Goal: Task Accomplishment & Management: Use online tool/utility

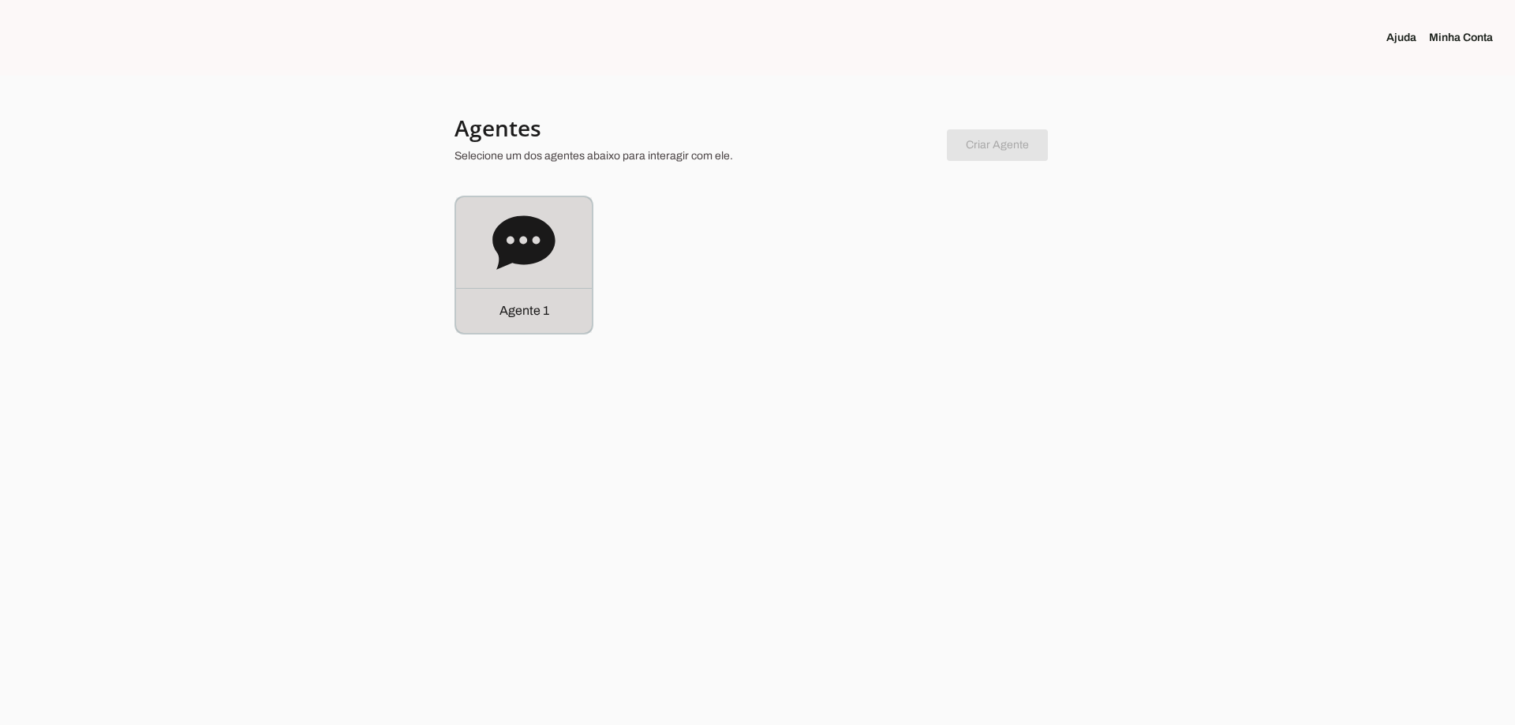
click at [516, 226] on icon at bounding box center [523, 242] width 62 height 54
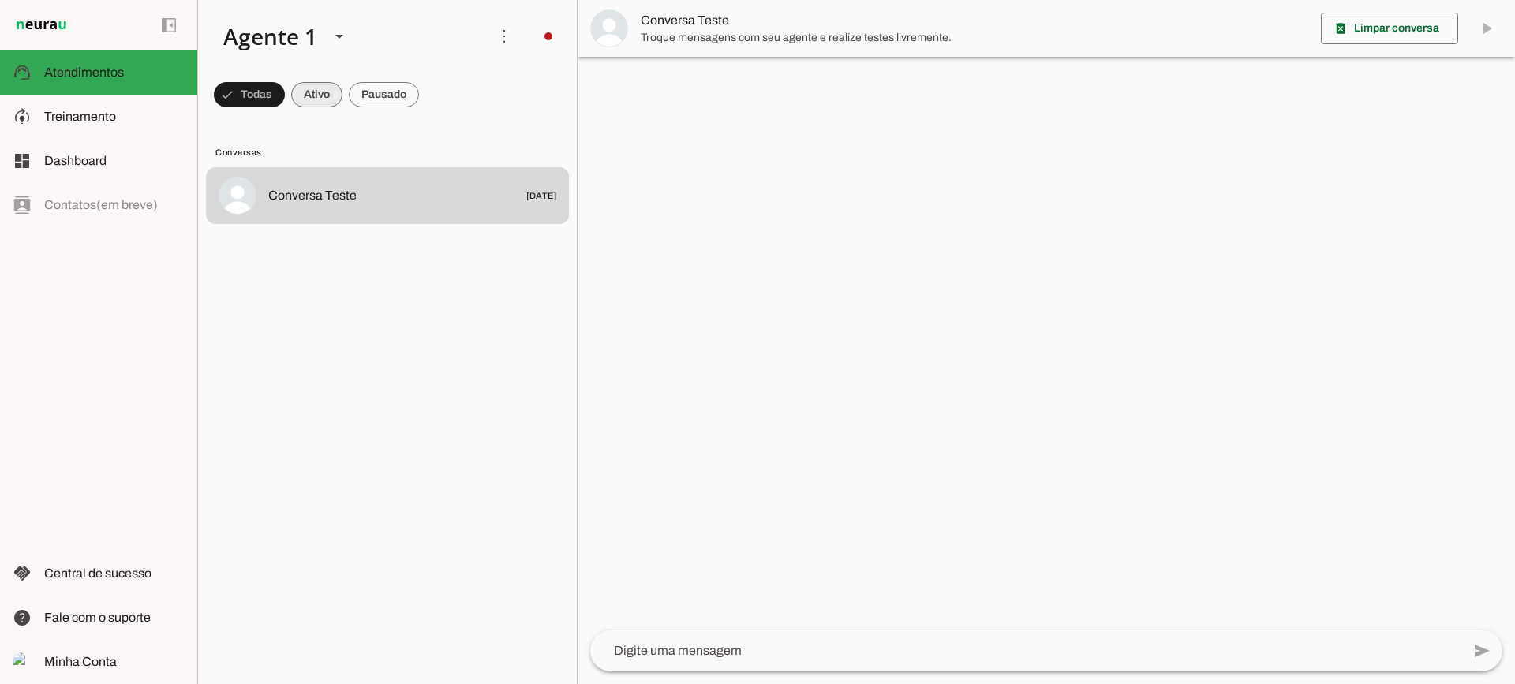
click at [285, 93] on span at bounding box center [249, 95] width 71 height 38
click at [271, 90] on span at bounding box center [242, 95] width 57 height 38
click at [271, 89] on span at bounding box center [242, 95] width 57 height 38
click at [271, 95] on span at bounding box center [242, 95] width 57 height 38
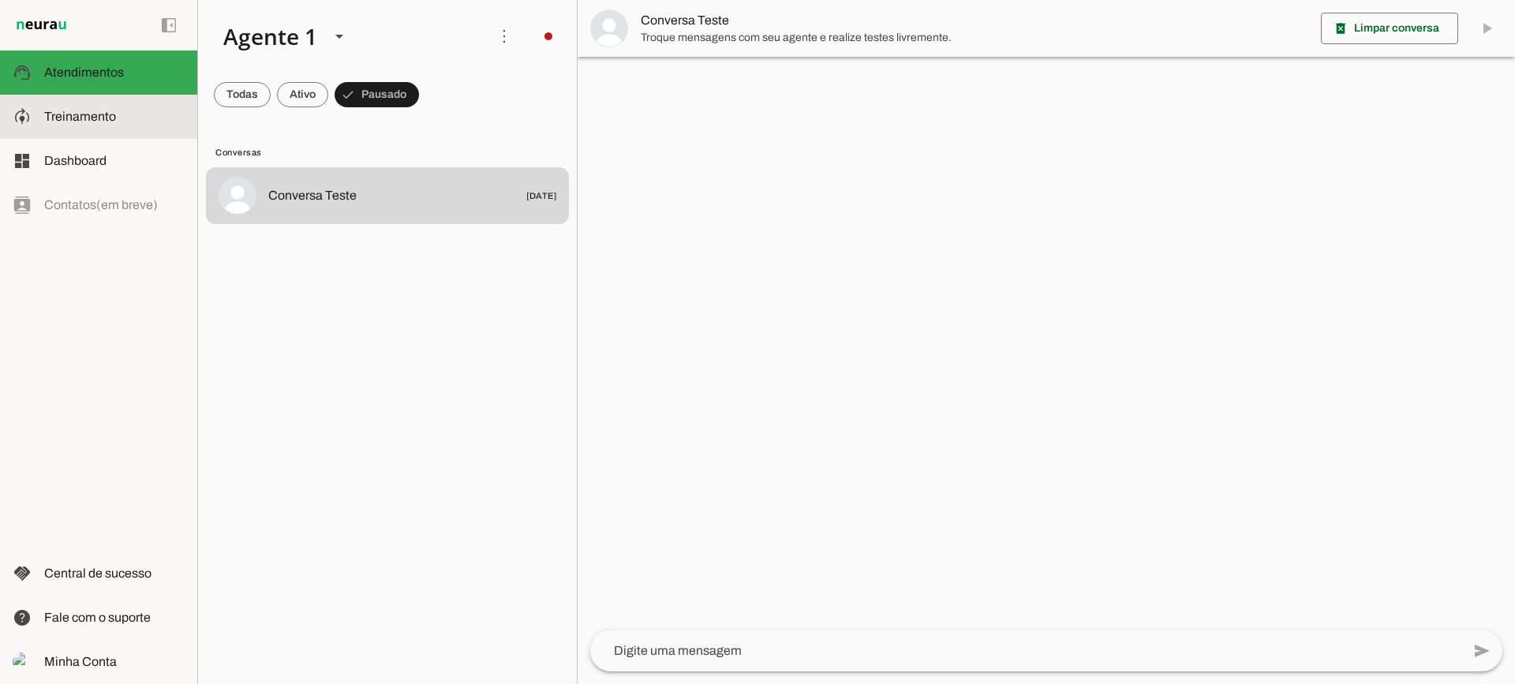
click at [141, 125] on slot at bounding box center [114, 116] width 140 height 19
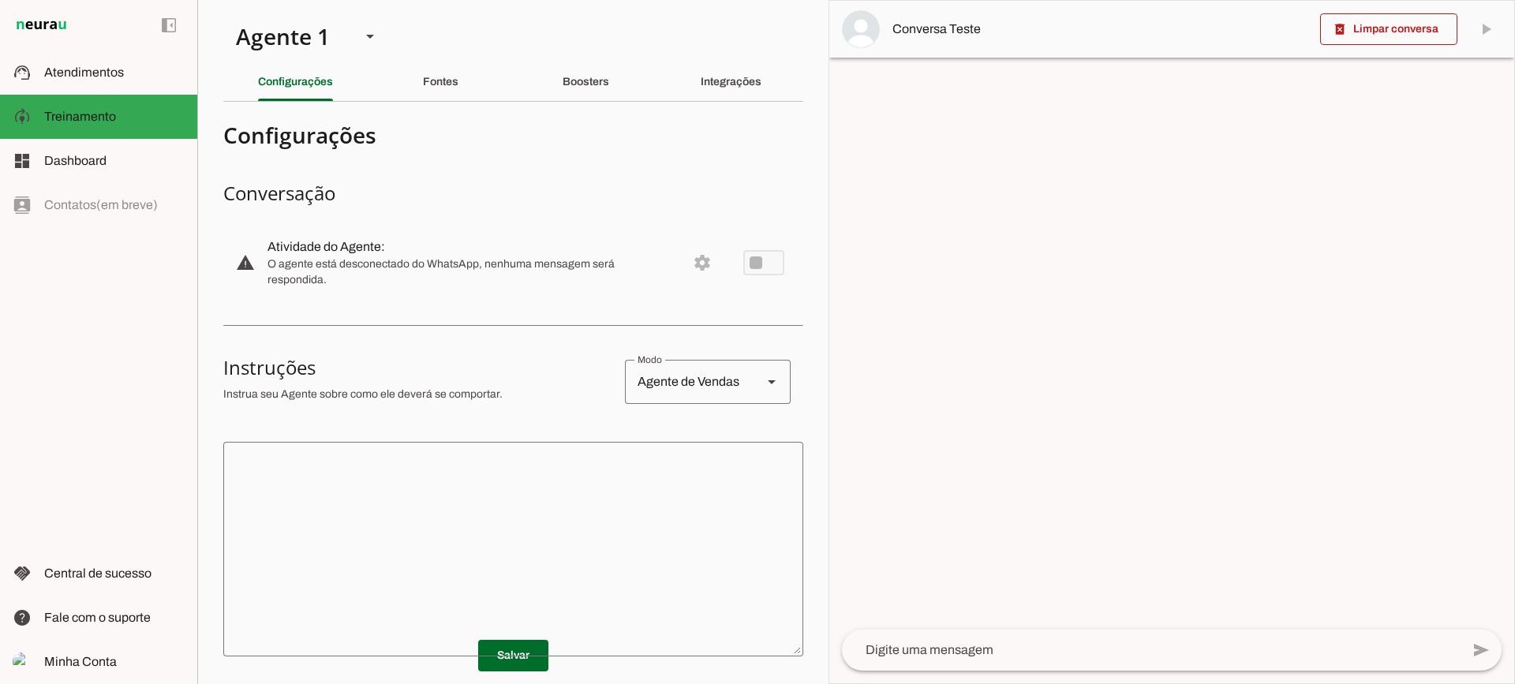
click at [434, 101] on md-divider at bounding box center [513, 101] width 580 height 1
click at [0, 0] on slot "Fontes" at bounding box center [0, 0] width 0 height 0
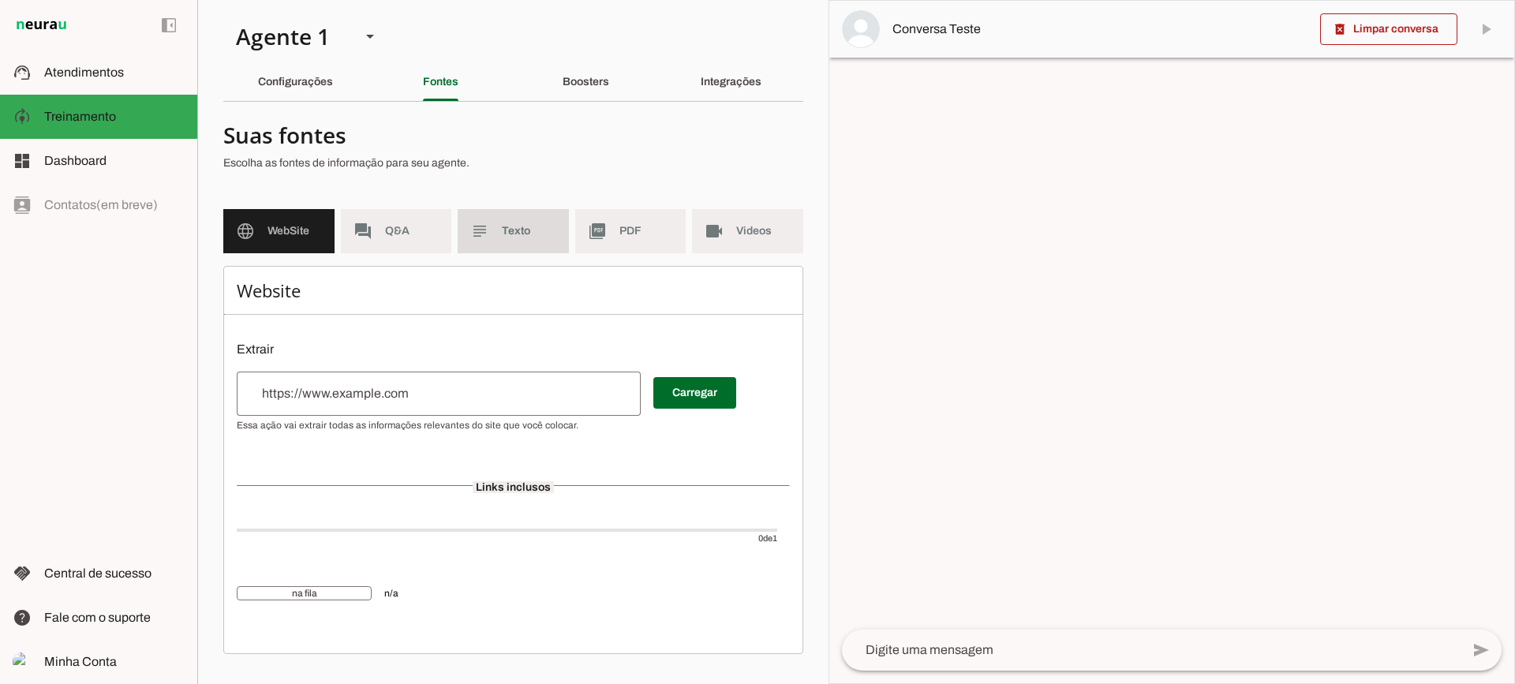
click at [512, 242] on md-item "subject Texto" at bounding box center [513, 231] width 111 height 44
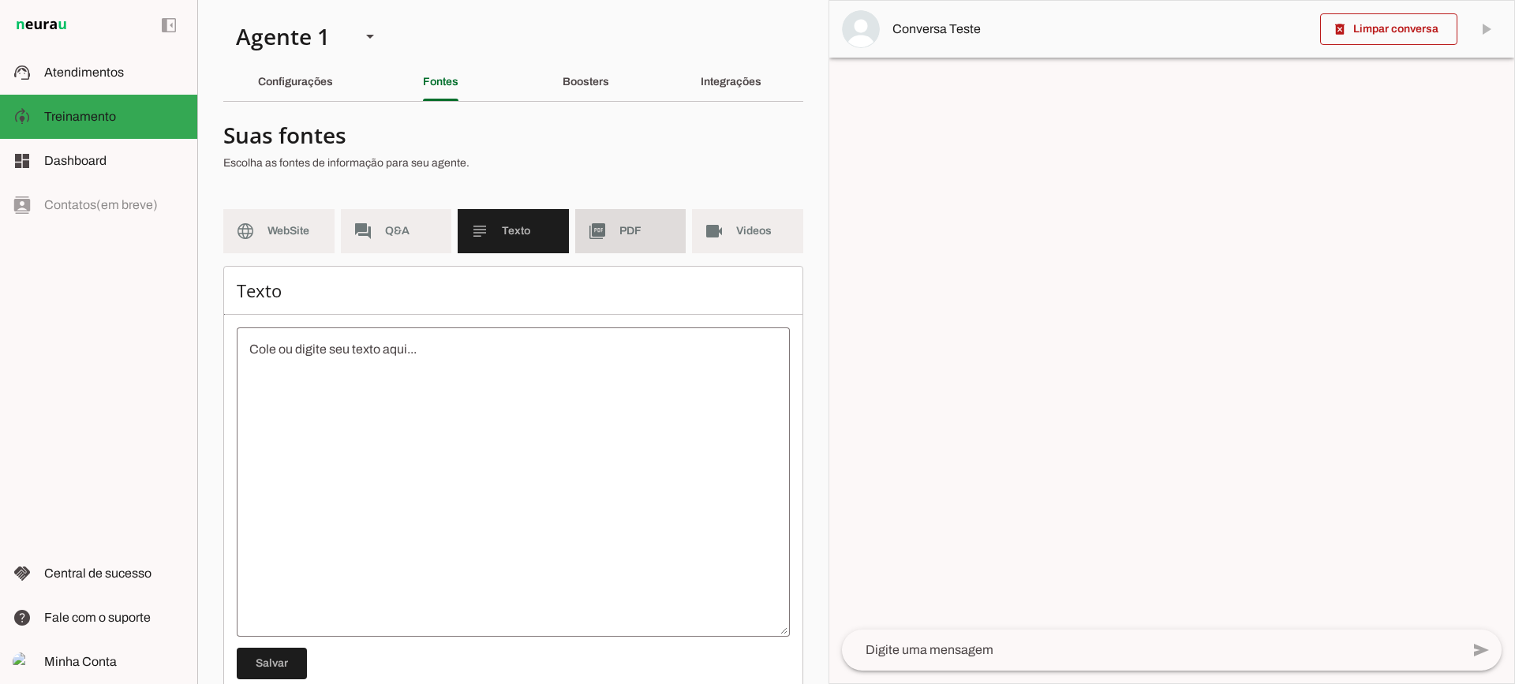
click at [632, 241] on md-item "picture_as_pdf PDF" at bounding box center [630, 231] width 111 height 44
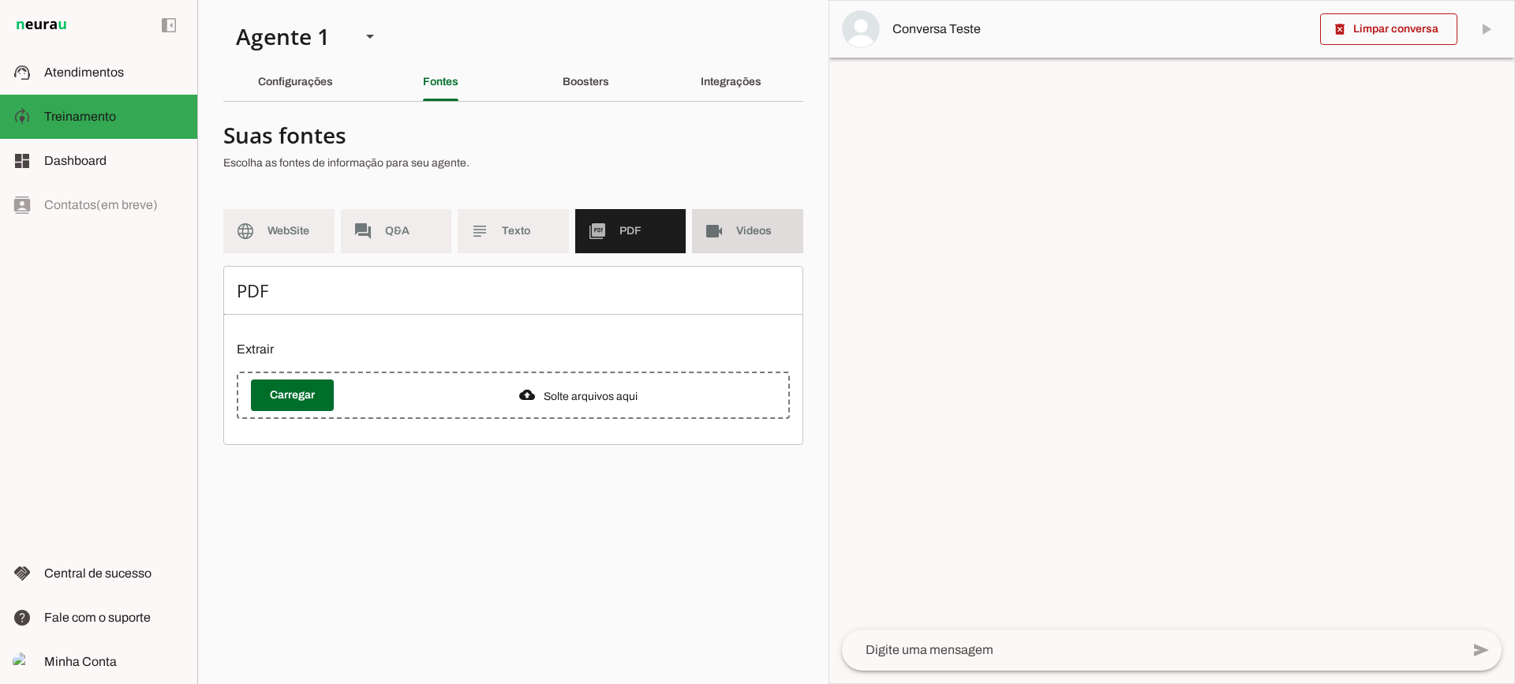
click at [726, 231] on md-item "videocam Videos" at bounding box center [747, 231] width 111 height 44
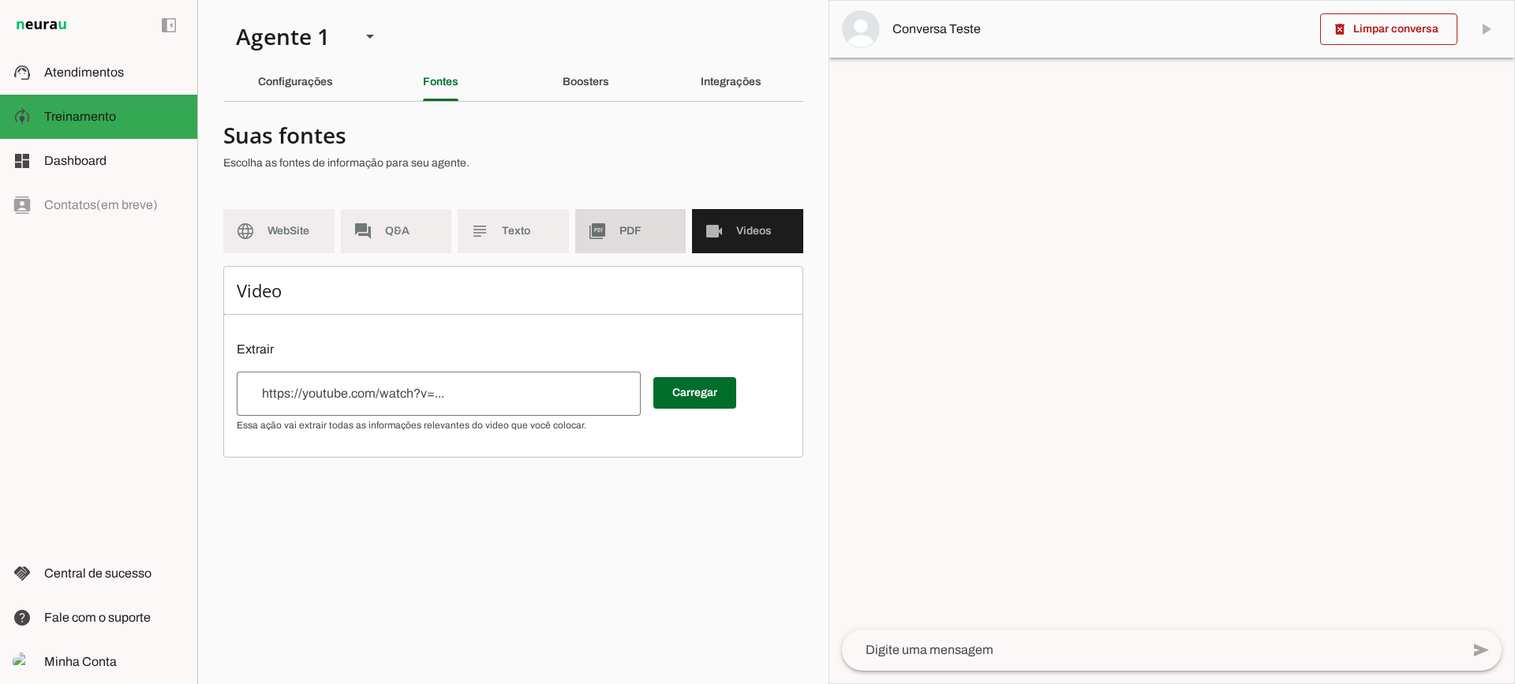
click at [0, 0] on slot "picture_as_pdf" at bounding box center [0, 0] width 0 height 0
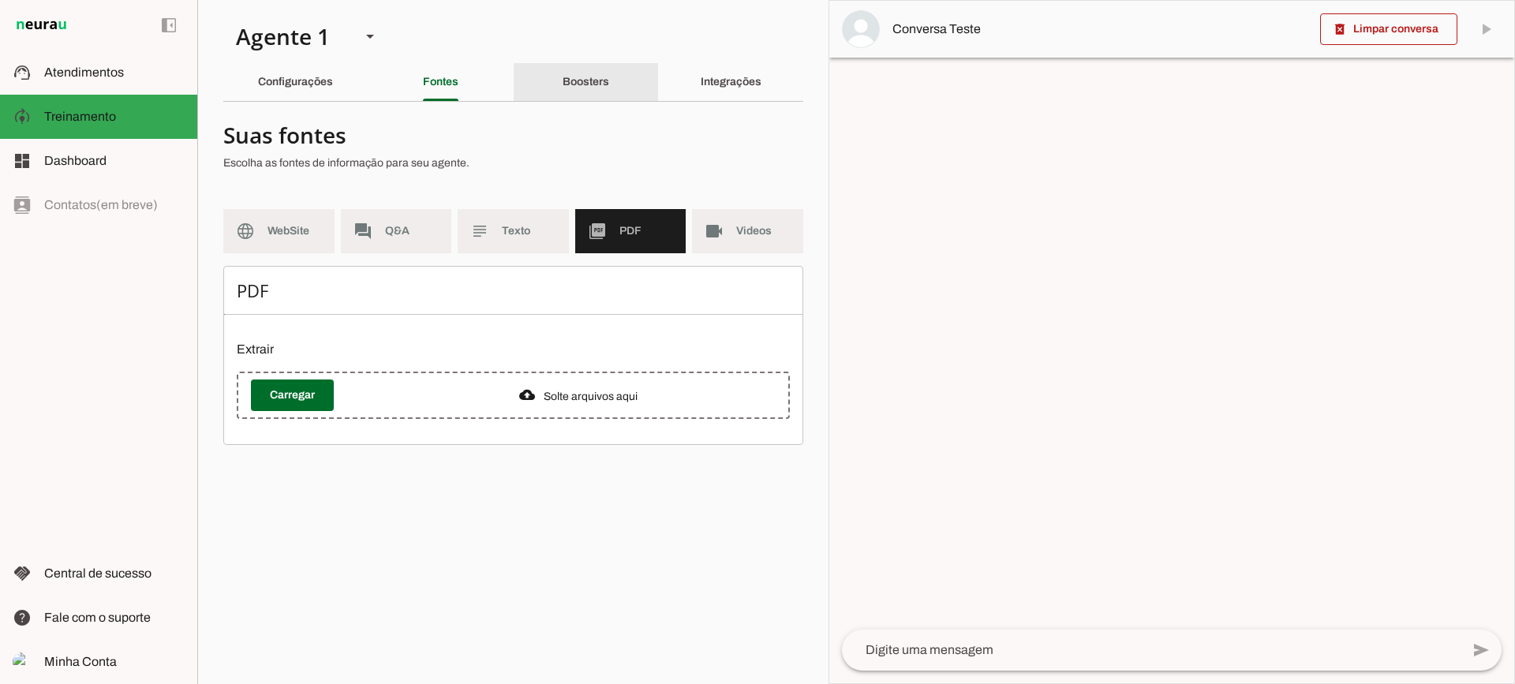
click at [575, 92] on div "Boosters" at bounding box center [586, 82] width 47 height 38
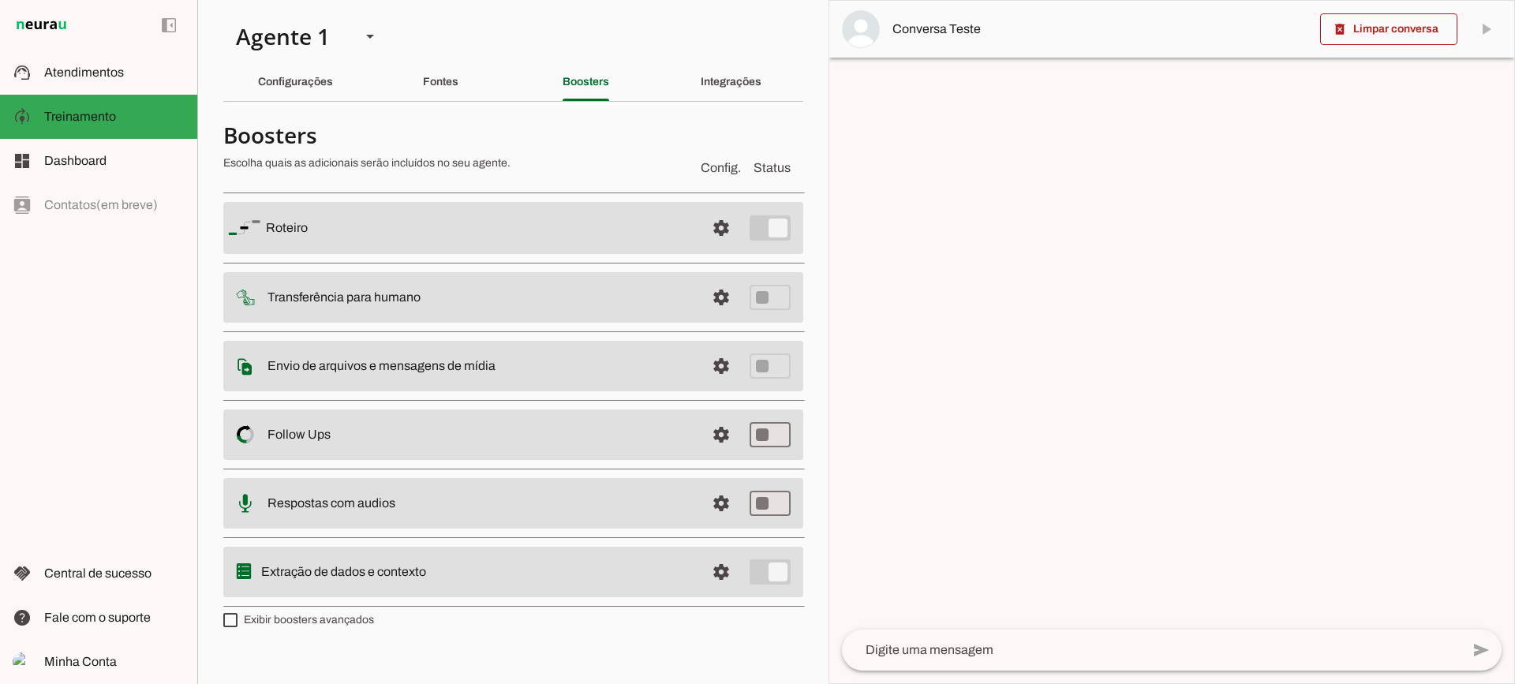
click at [716, 247] on span at bounding box center [721, 228] width 38 height 38
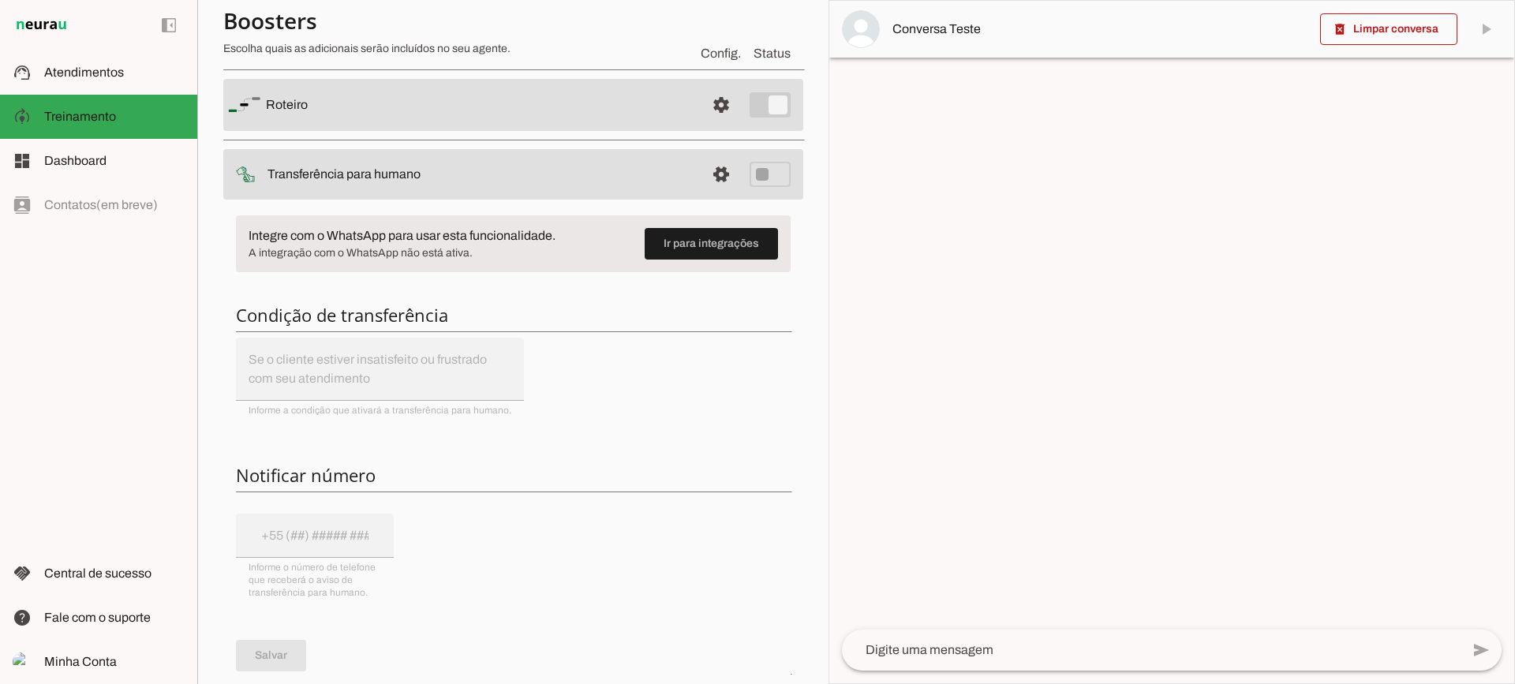
scroll to position [158, 0]
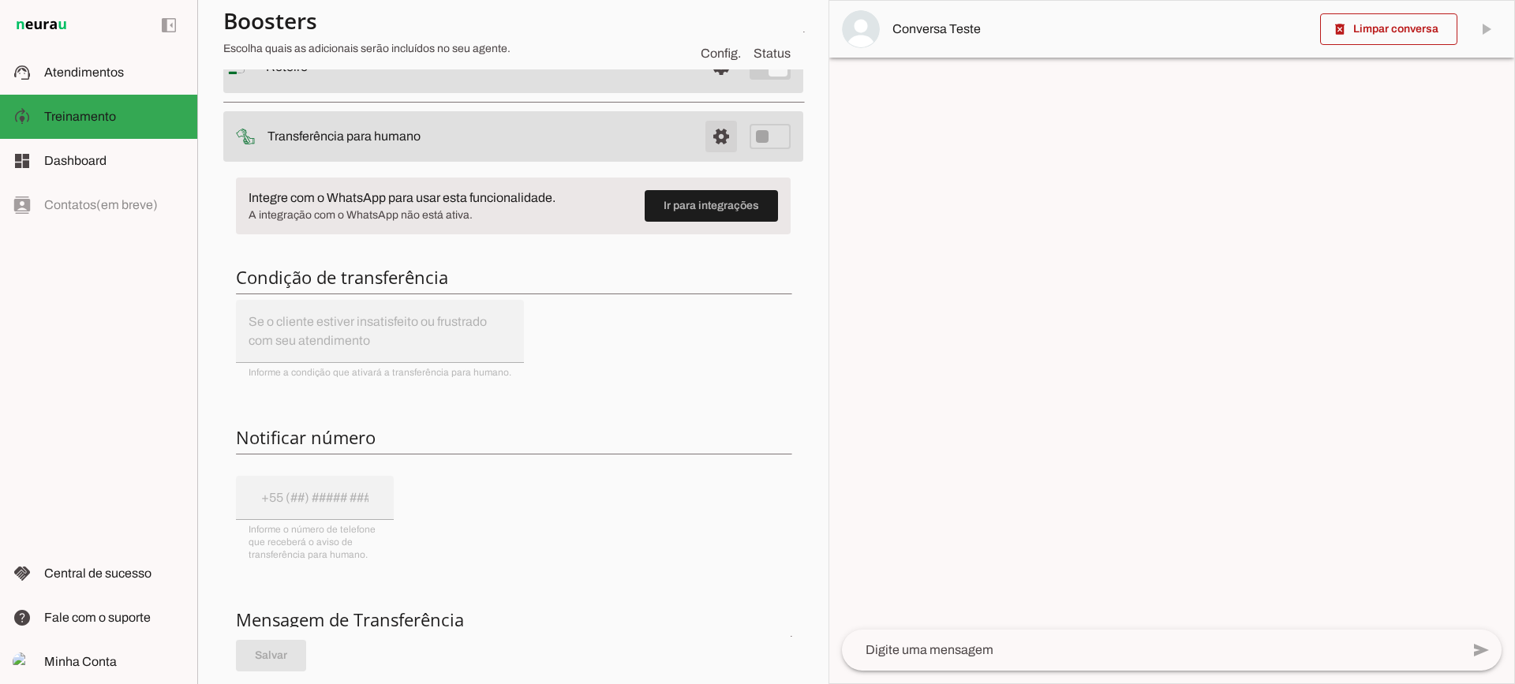
click at [705, 86] on span at bounding box center [721, 67] width 38 height 38
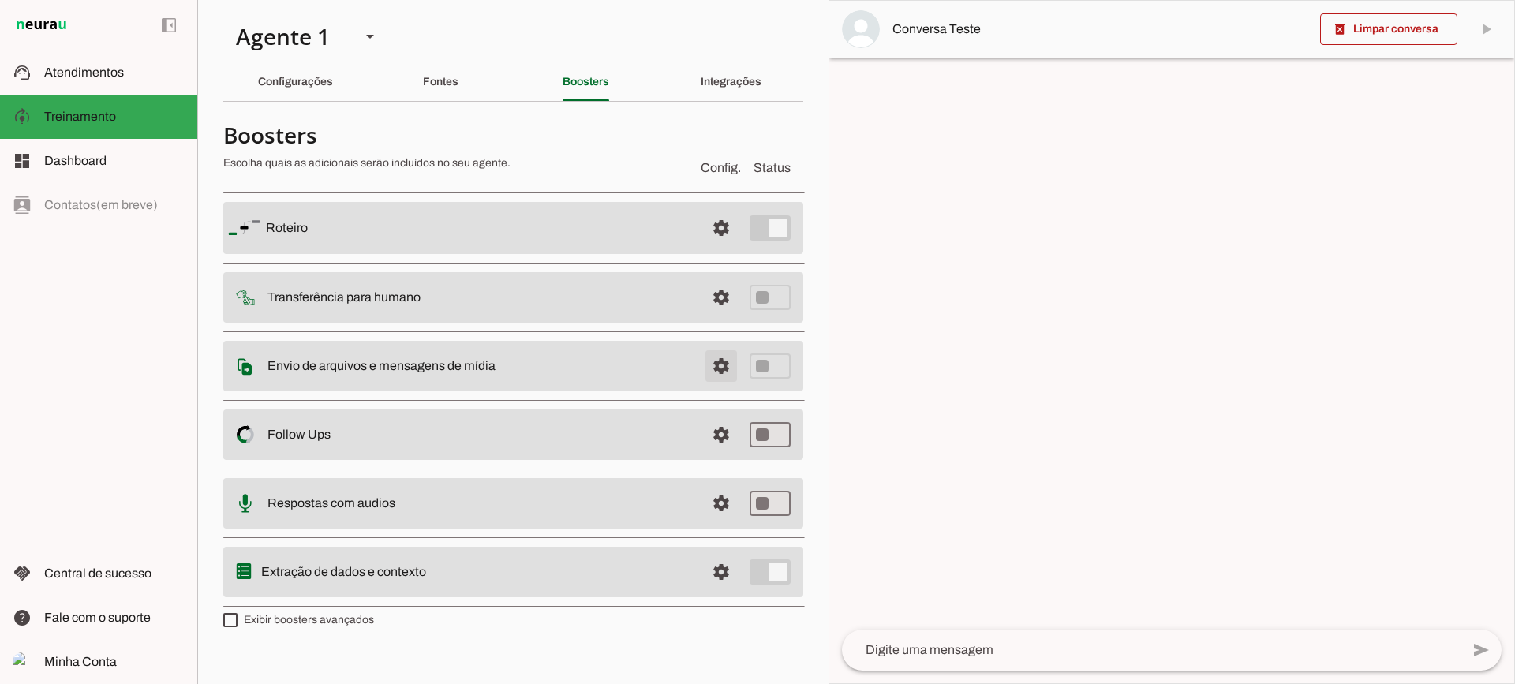
click at [708, 247] on span at bounding box center [721, 228] width 38 height 38
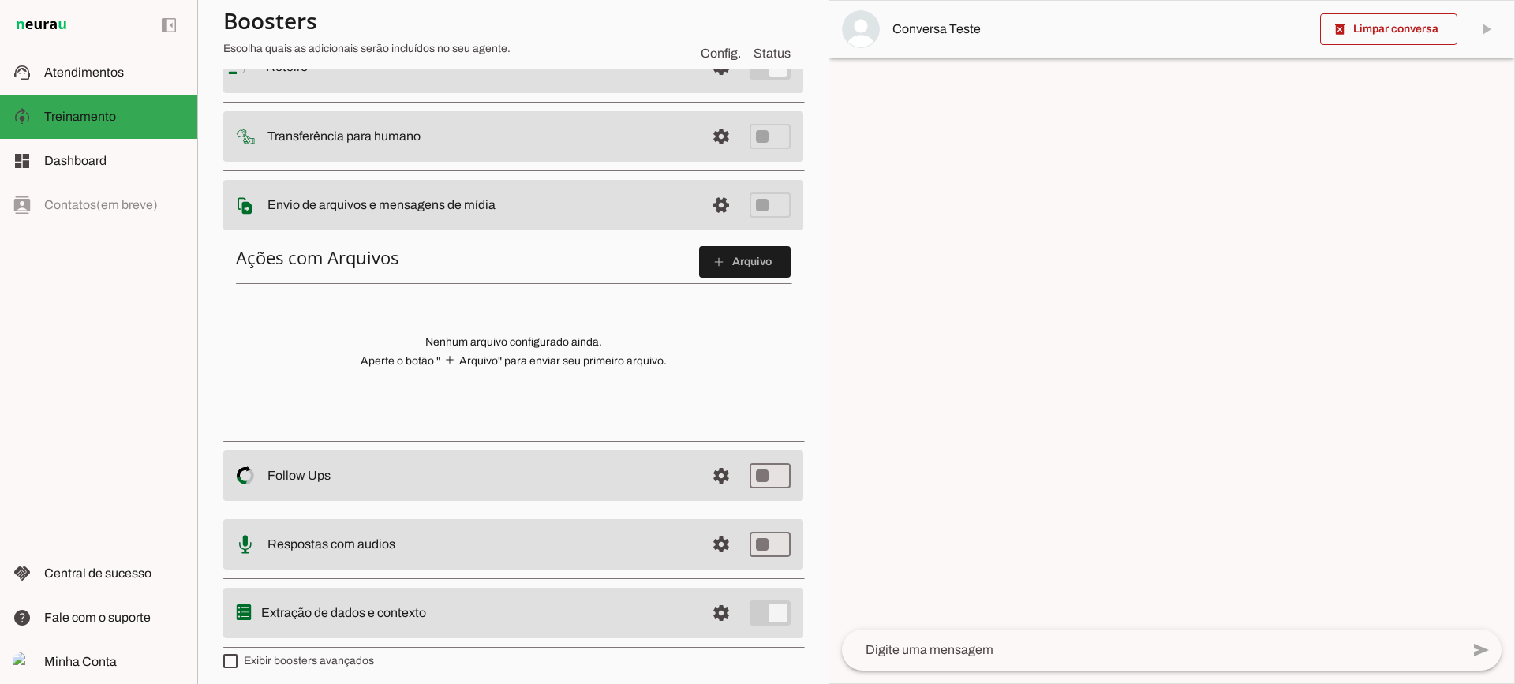
scroll to position [79, 0]
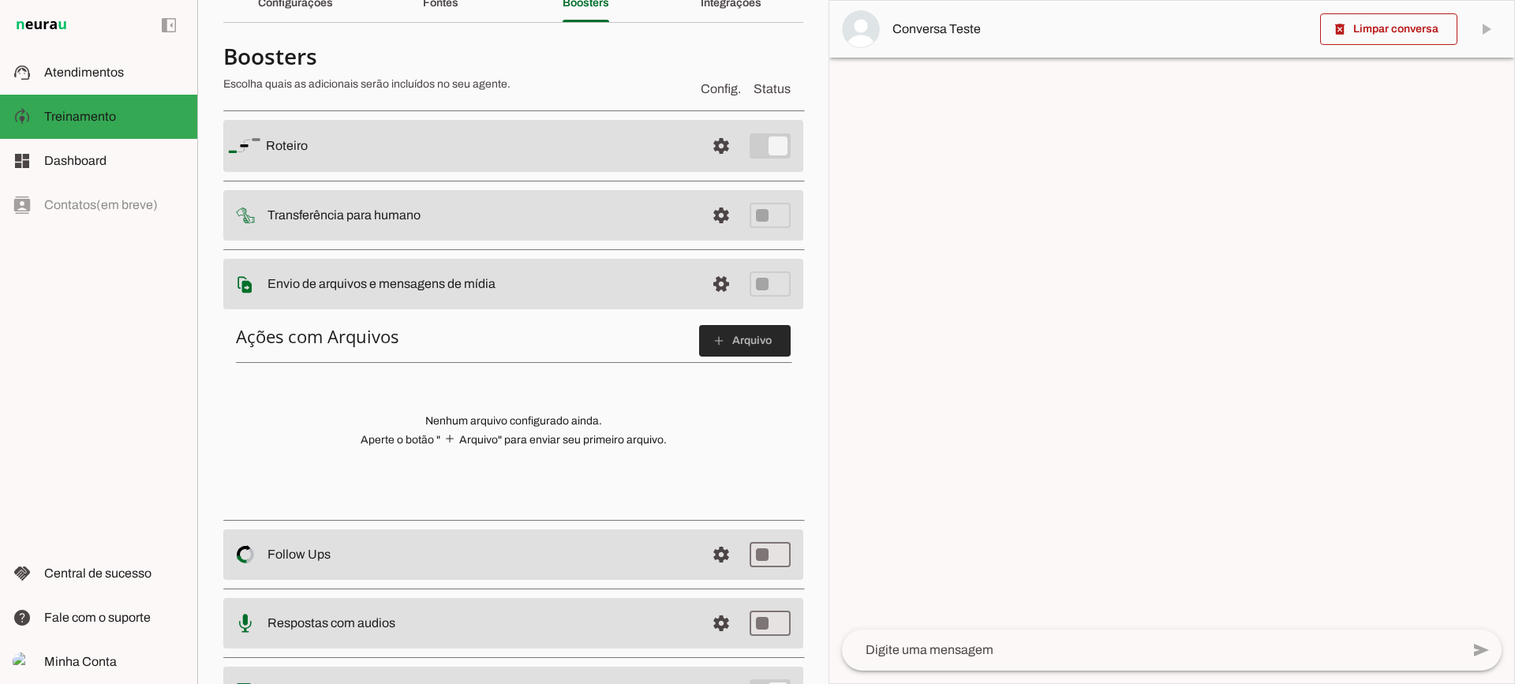
click at [719, 338] on span at bounding box center [745, 341] width 92 height 38
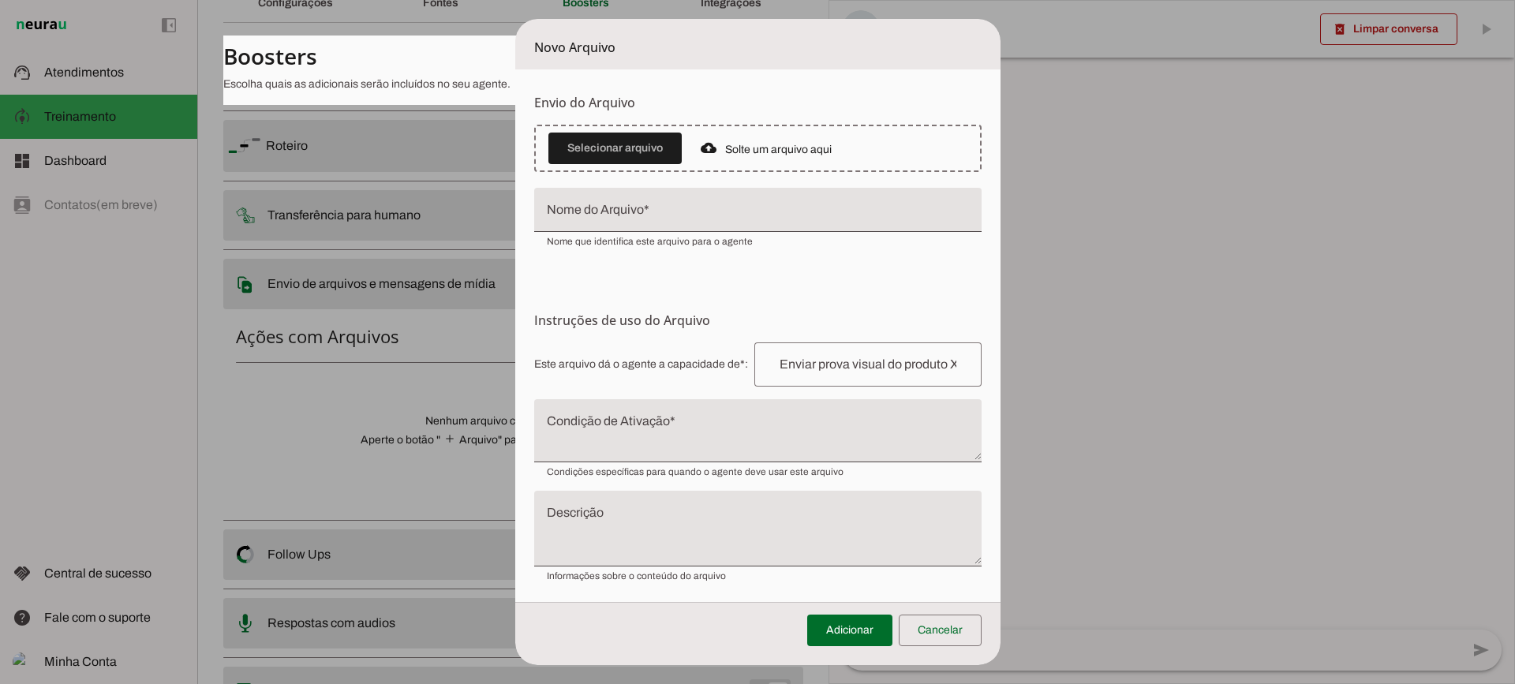
click at [740, 219] on input "Nome do Arquivo" at bounding box center [758, 216] width 422 height 19
click at [673, 421] on textarea "Condição de Ativação" at bounding box center [757, 437] width 447 height 38
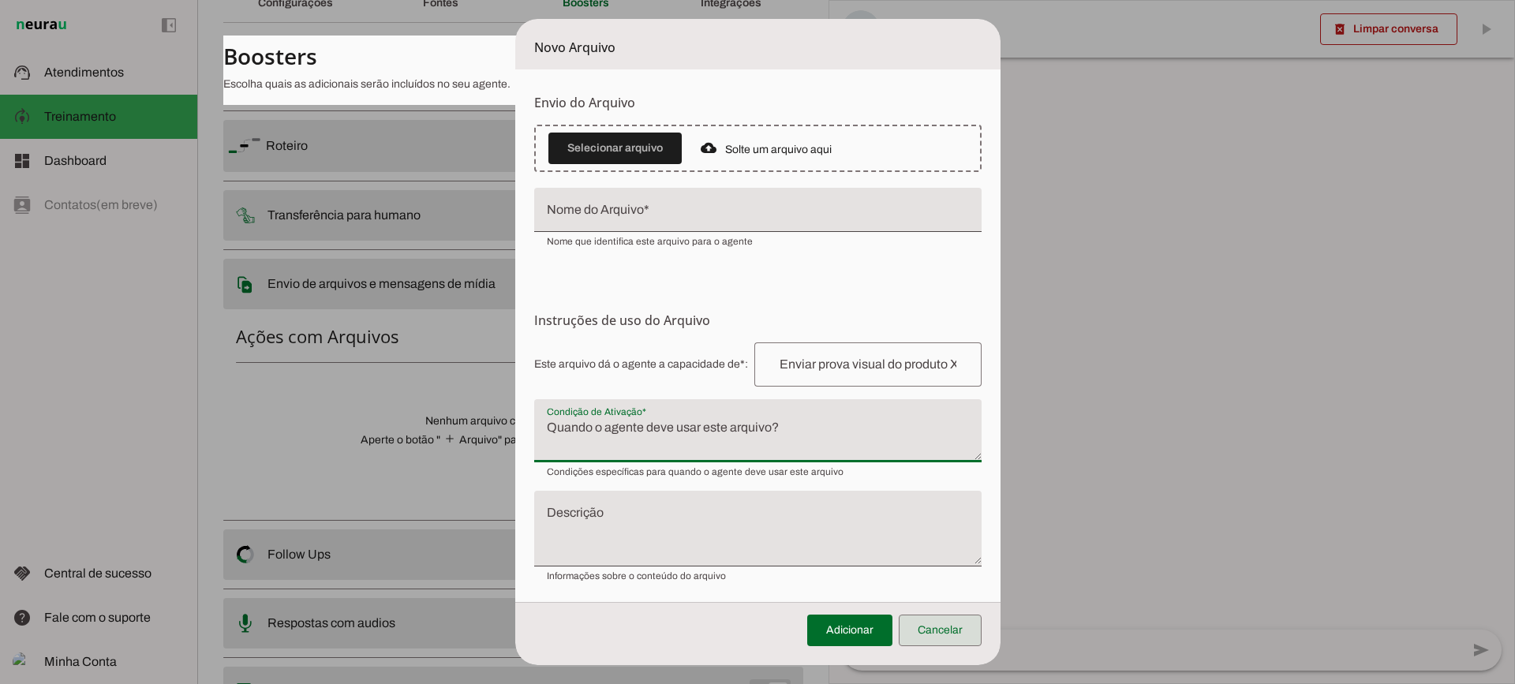
click at [970, 630] on span at bounding box center [940, 630] width 83 height 38
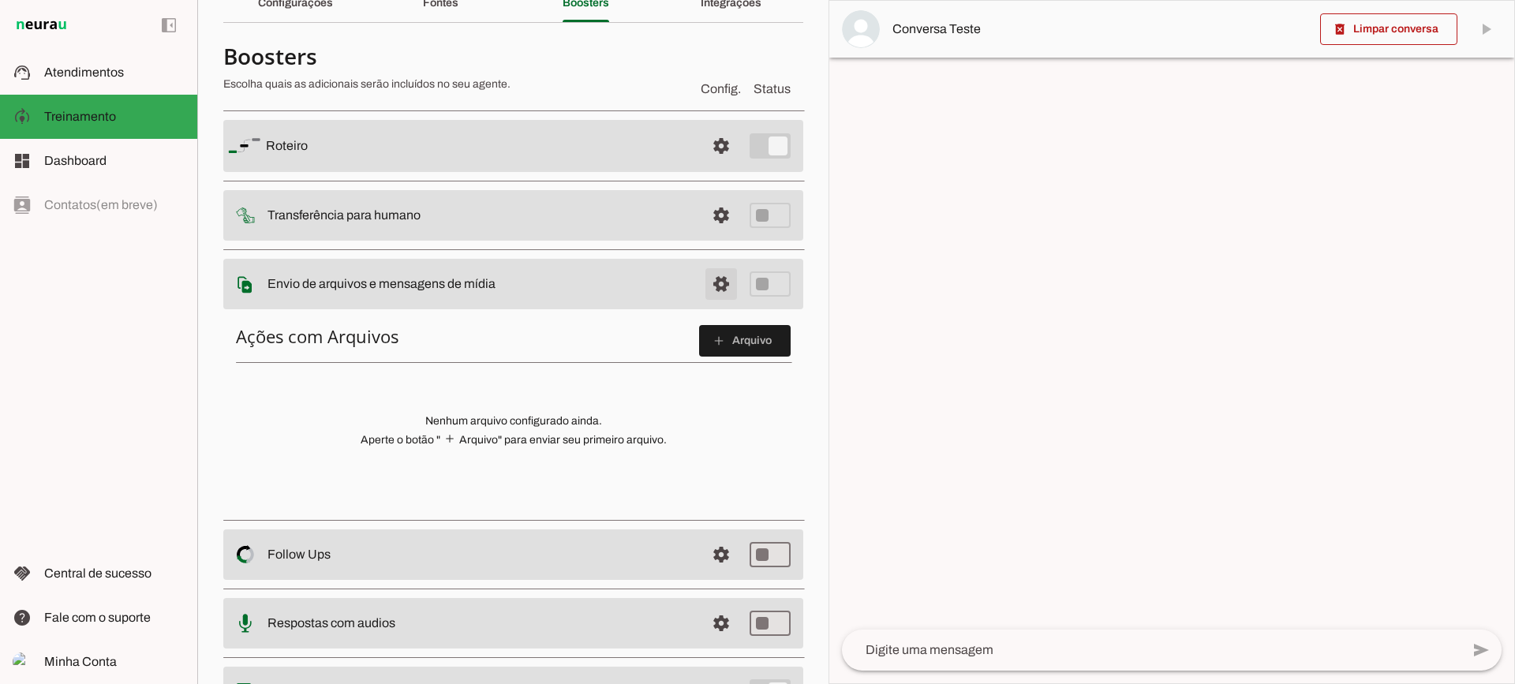
click at [712, 165] on span at bounding box center [721, 146] width 38 height 38
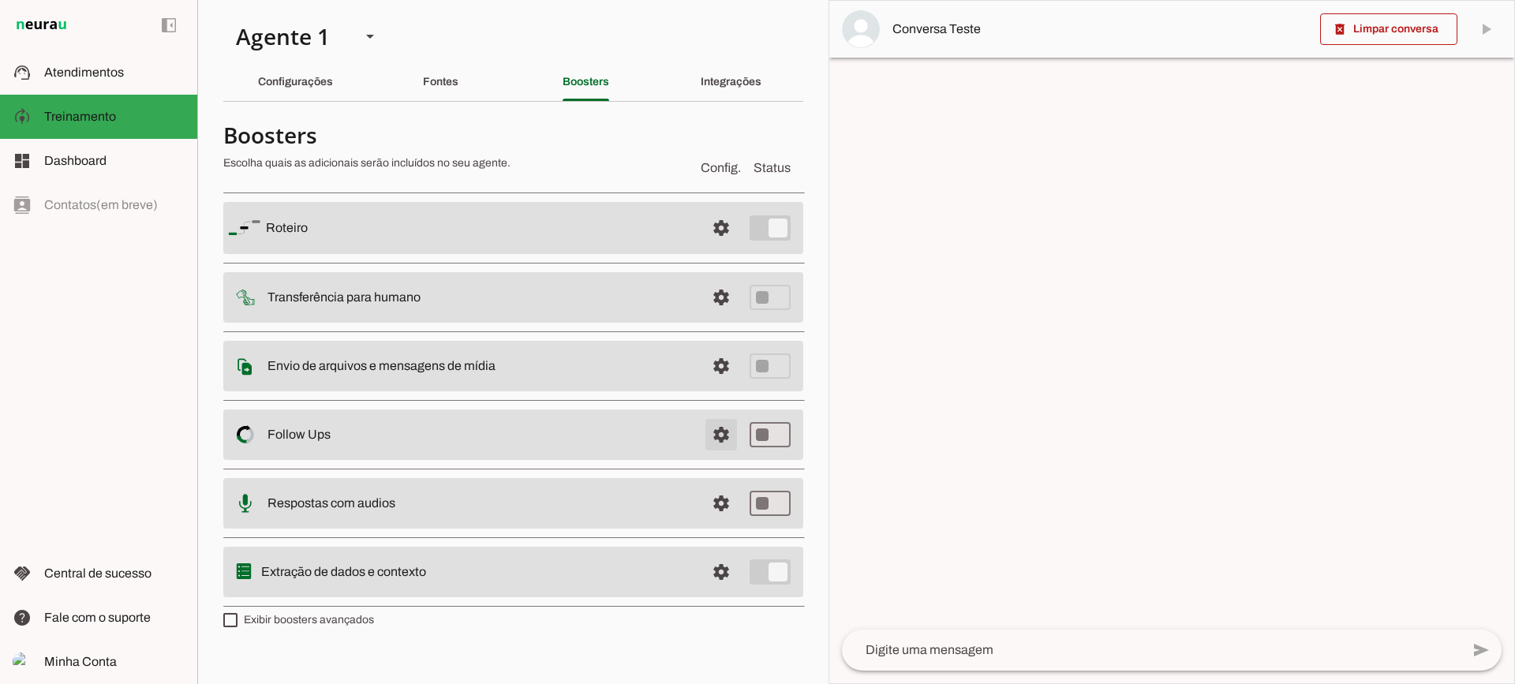
click at [711, 247] on span at bounding box center [721, 228] width 38 height 38
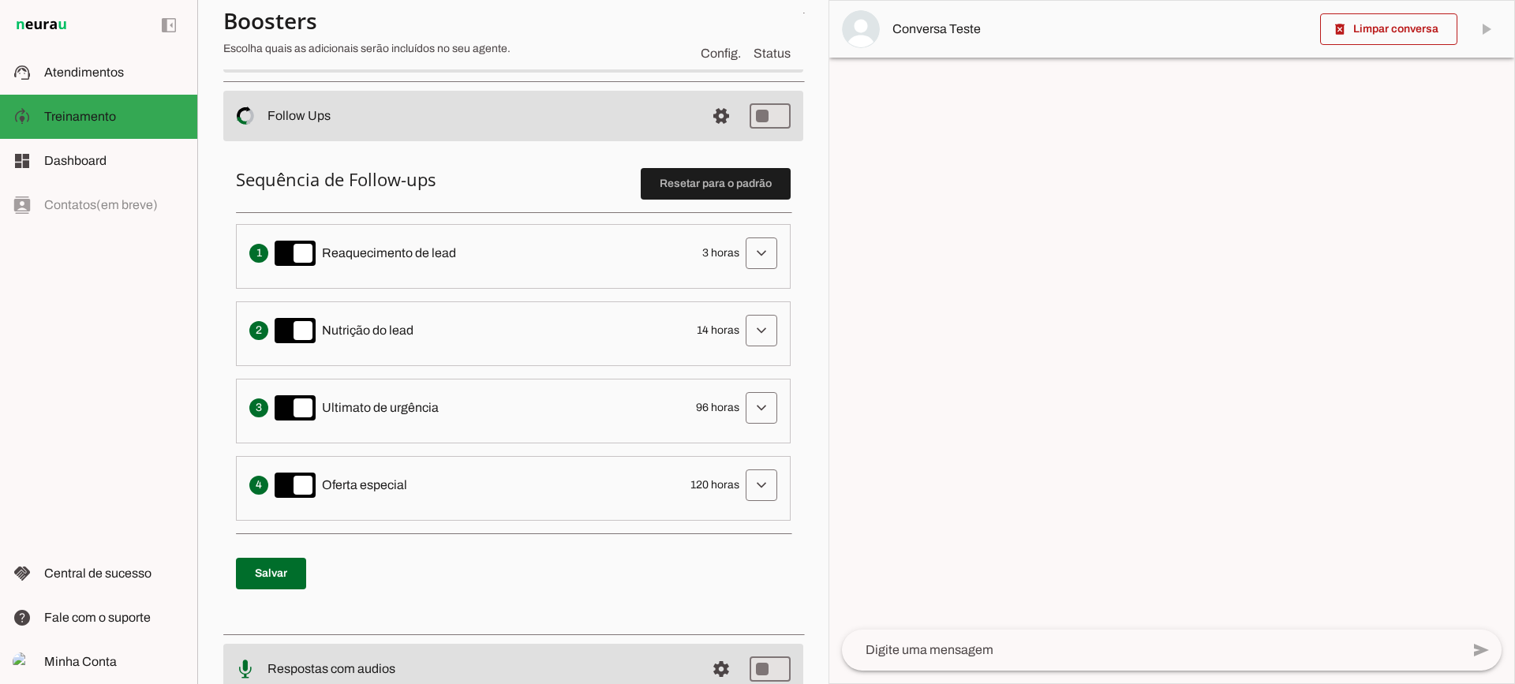
scroll to position [237, 0]
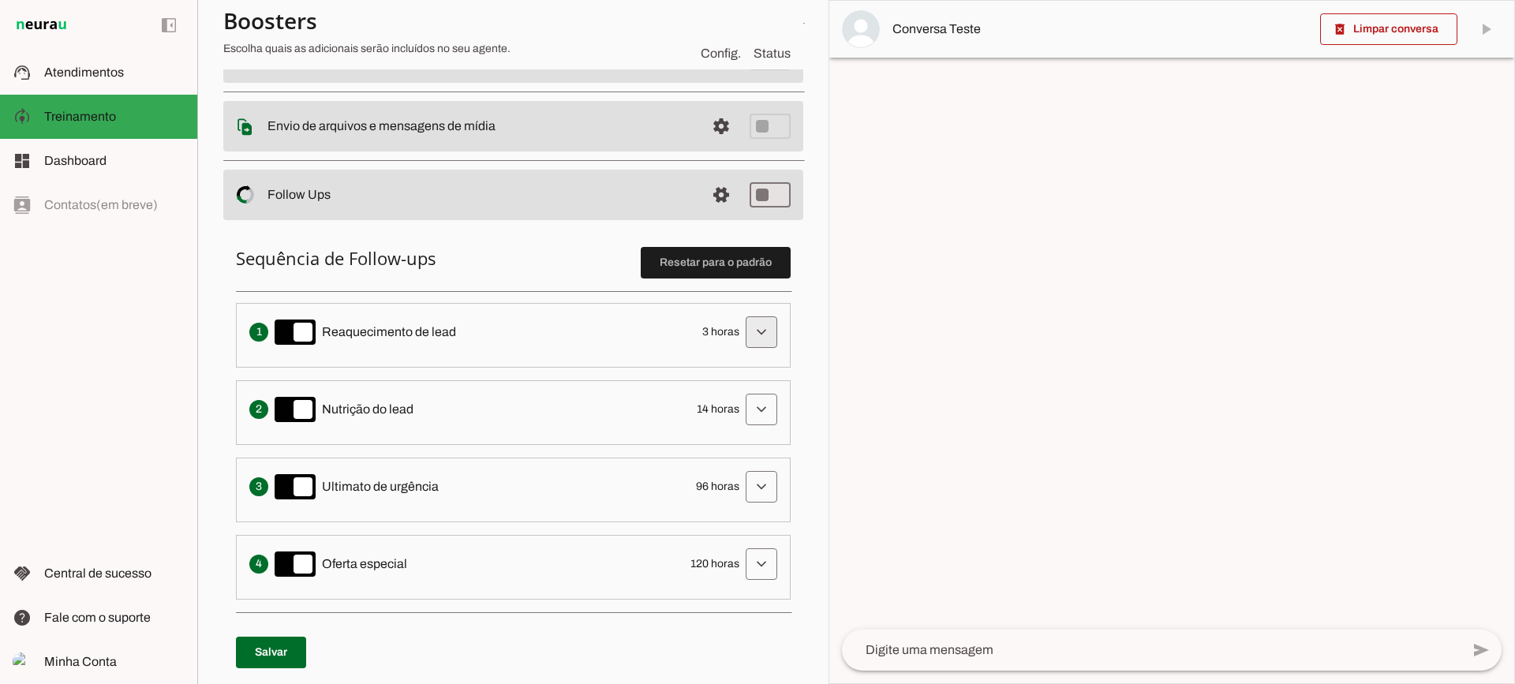
click at [749, 315] on span at bounding box center [761, 332] width 38 height 38
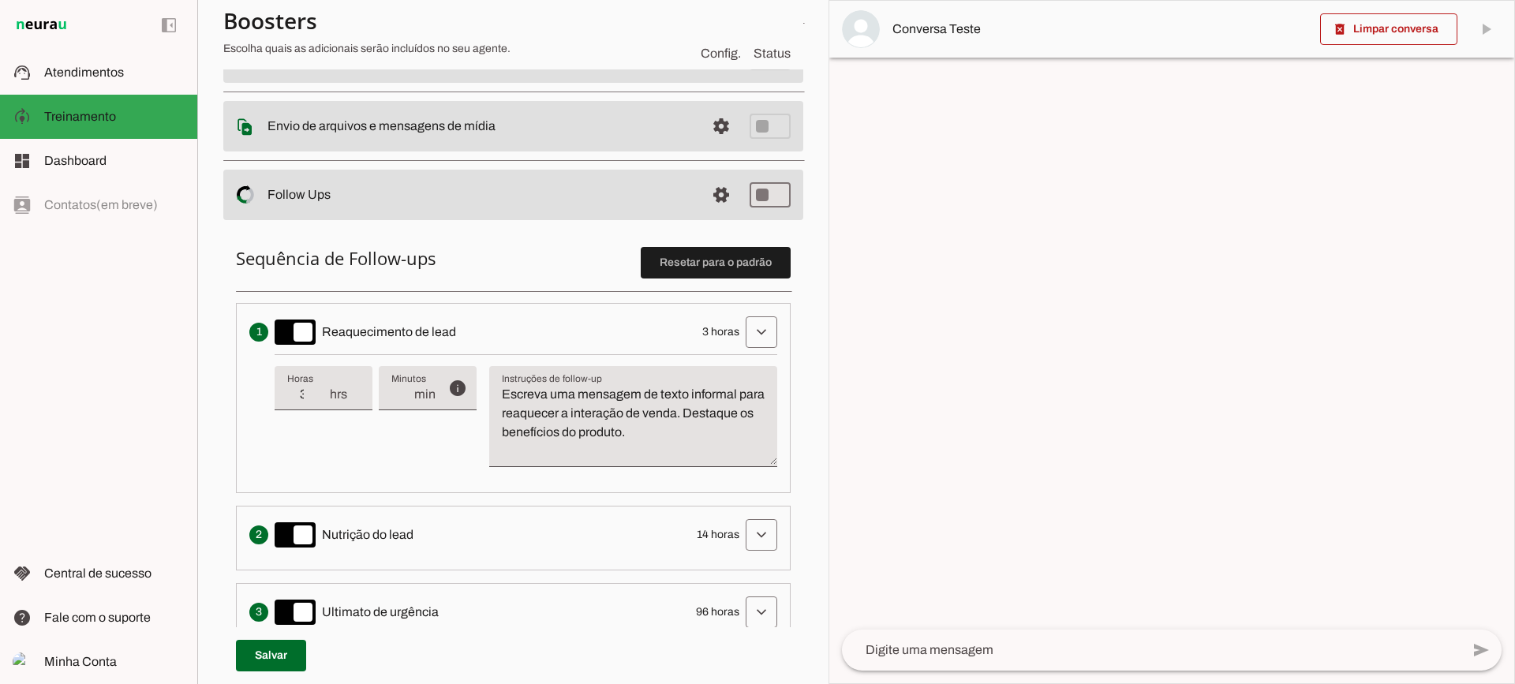
click at [325, 409] on div "3 hrs" at bounding box center [324, 388] width 98 height 44
type input "2"
type md-filled-text-field "2"
click at [323, 404] on input "2" at bounding box center [307, 394] width 41 height 19
type input "1"
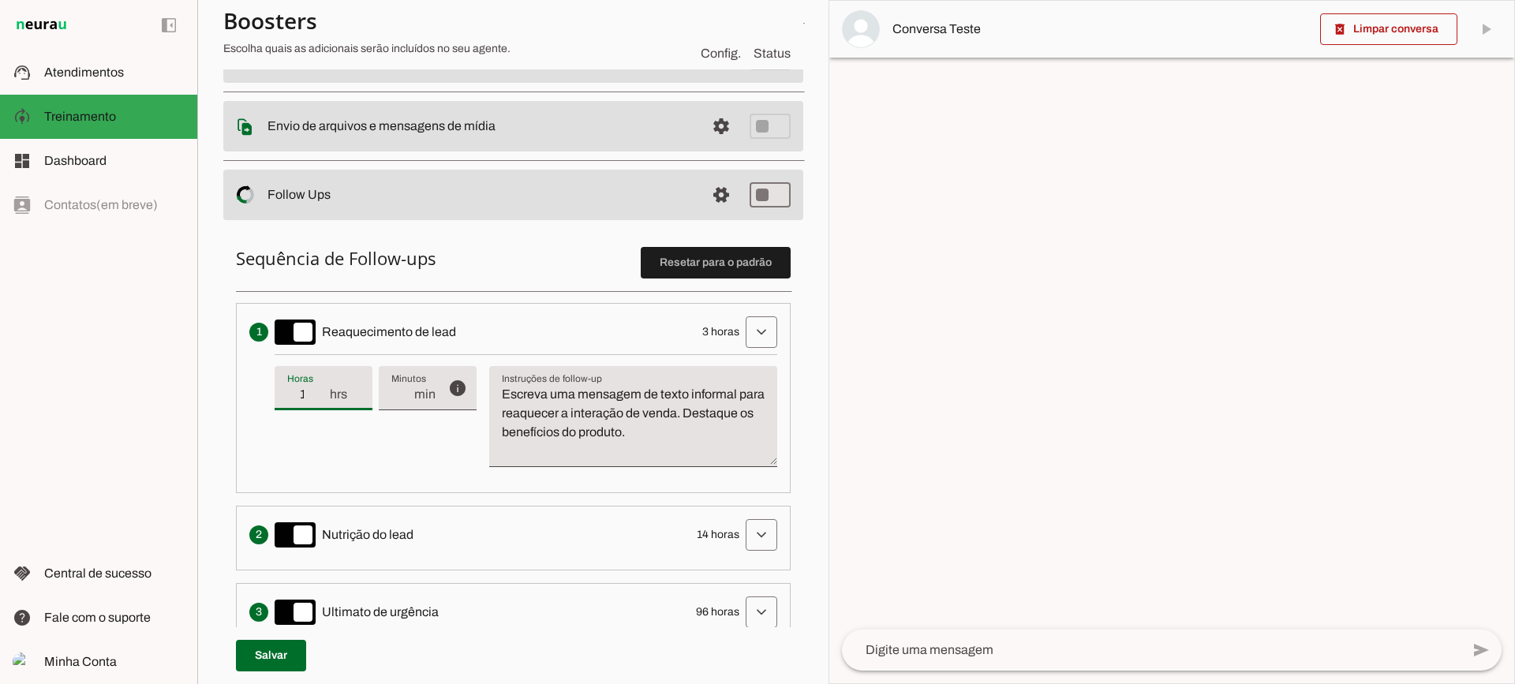
type md-filled-text-field "1"
click at [323, 404] on input "1" at bounding box center [307, 394] width 41 height 19
type input "2"
type md-filled-text-field "2"
click at [323, 390] on input "2" at bounding box center [307, 394] width 41 height 19
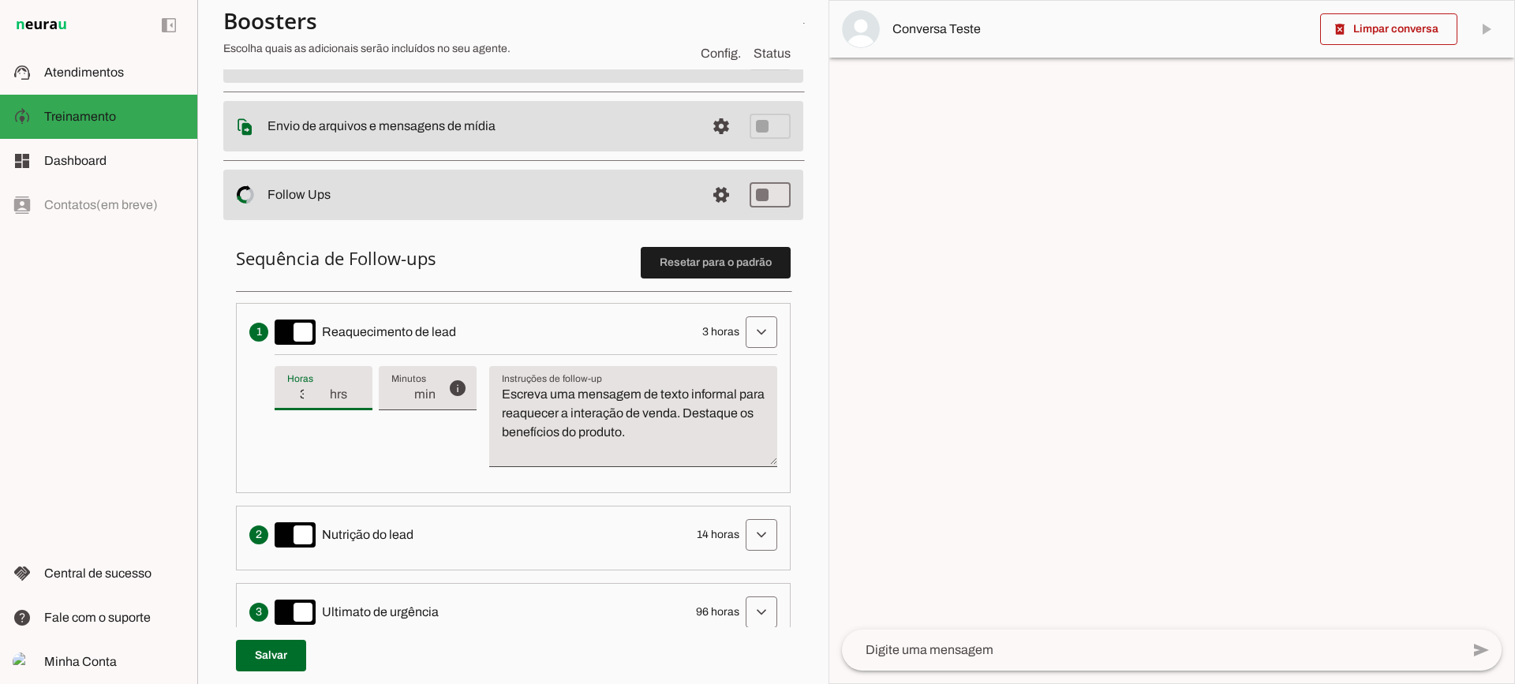
type input "3"
type md-filled-text-field "3"
click at [323, 390] on input "3" at bounding box center [307, 394] width 41 height 19
click at [682, 421] on textarea "Escreva uma mensagem de texto informal para reaquecer a interação de venda. Des…" at bounding box center [633, 423] width 288 height 76
drag, startPoint x: 749, startPoint y: 445, endPoint x: 608, endPoint y: 419, distance: 142.8
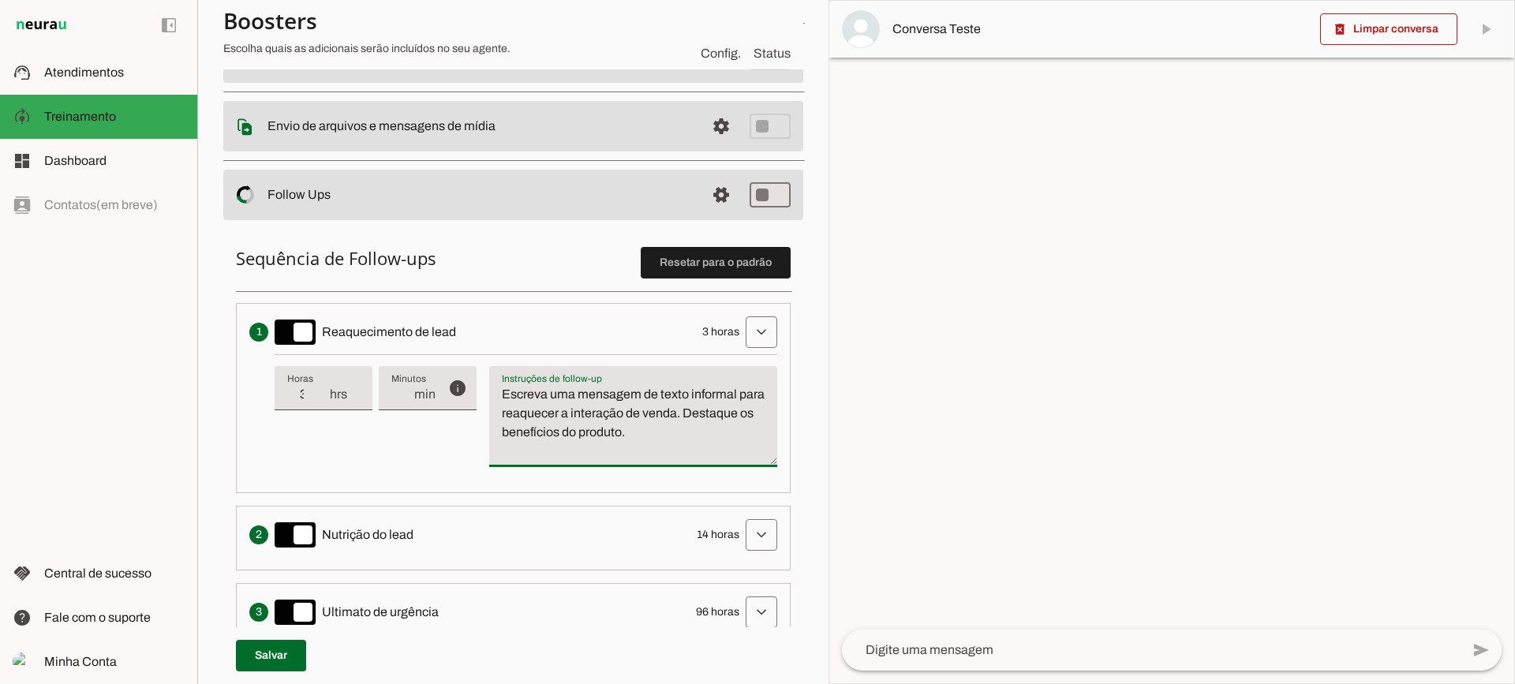
click at [608, 419] on textarea "Escreva uma mensagem de texto informal para reaquecer a interação de venda. Des…" at bounding box center [633, 423] width 288 height 76
click at [627, 426] on textarea "Escreva uma mensagem de texto informal para reaquecer a interação de venda. Des…" at bounding box center [633, 423] width 288 height 76
drag, startPoint x: 700, startPoint y: 434, endPoint x: 499, endPoint y: 387, distance: 205.9
click at [499, 387] on textarea "Escreva uma mensagem de texto informal para reaquecer a interação de venda. Des…" at bounding box center [633, 423] width 288 height 76
type textarea "Escreva uma mensagem de texto informal para reaquecer a interação de venda. Des…"
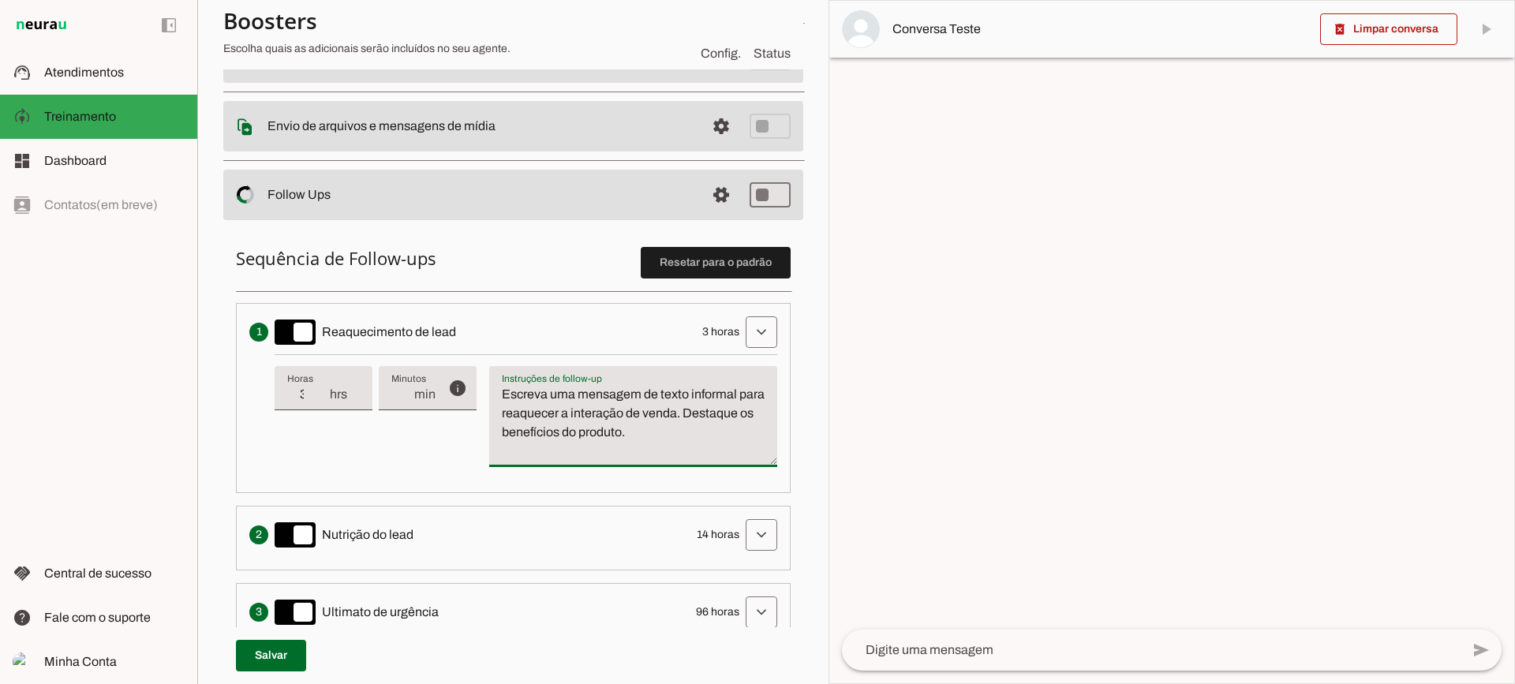
click at [579, 430] on textarea "Escreva uma mensagem de texto informal para reaquecer a interação de venda. Des…" at bounding box center [633, 423] width 288 height 76
click at [742, 320] on span at bounding box center [761, 332] width 38 height 38
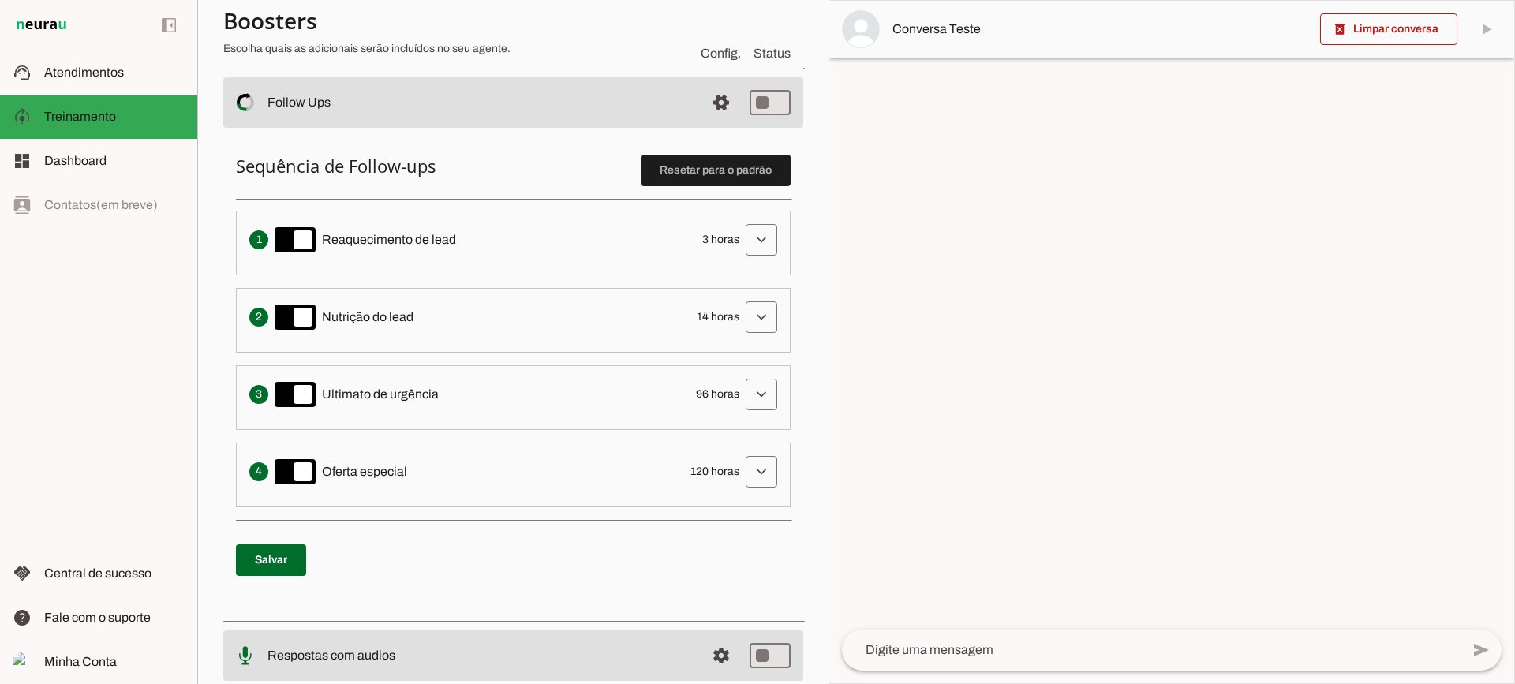
scroll to position [290, 0]
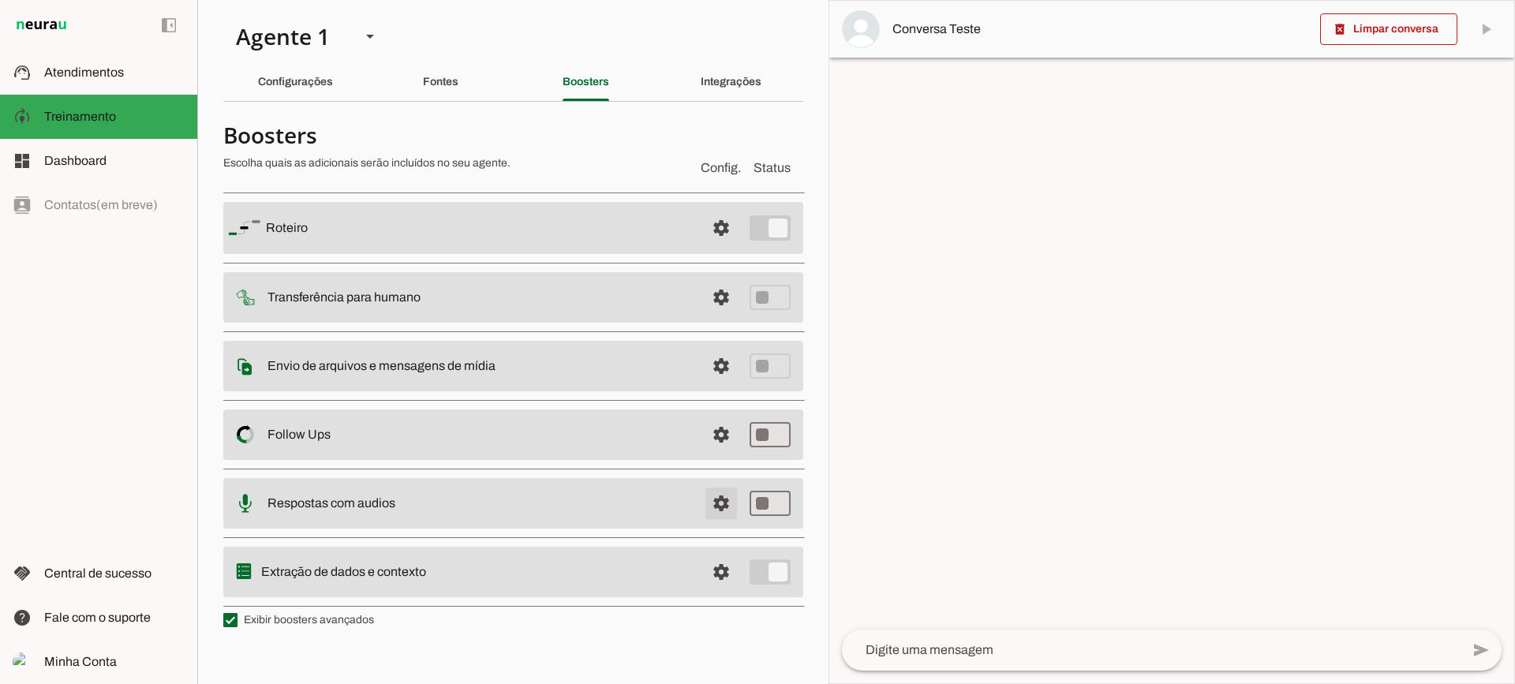
click at [724, 247] on span at bounding box center [721, 228] width 38 height 38
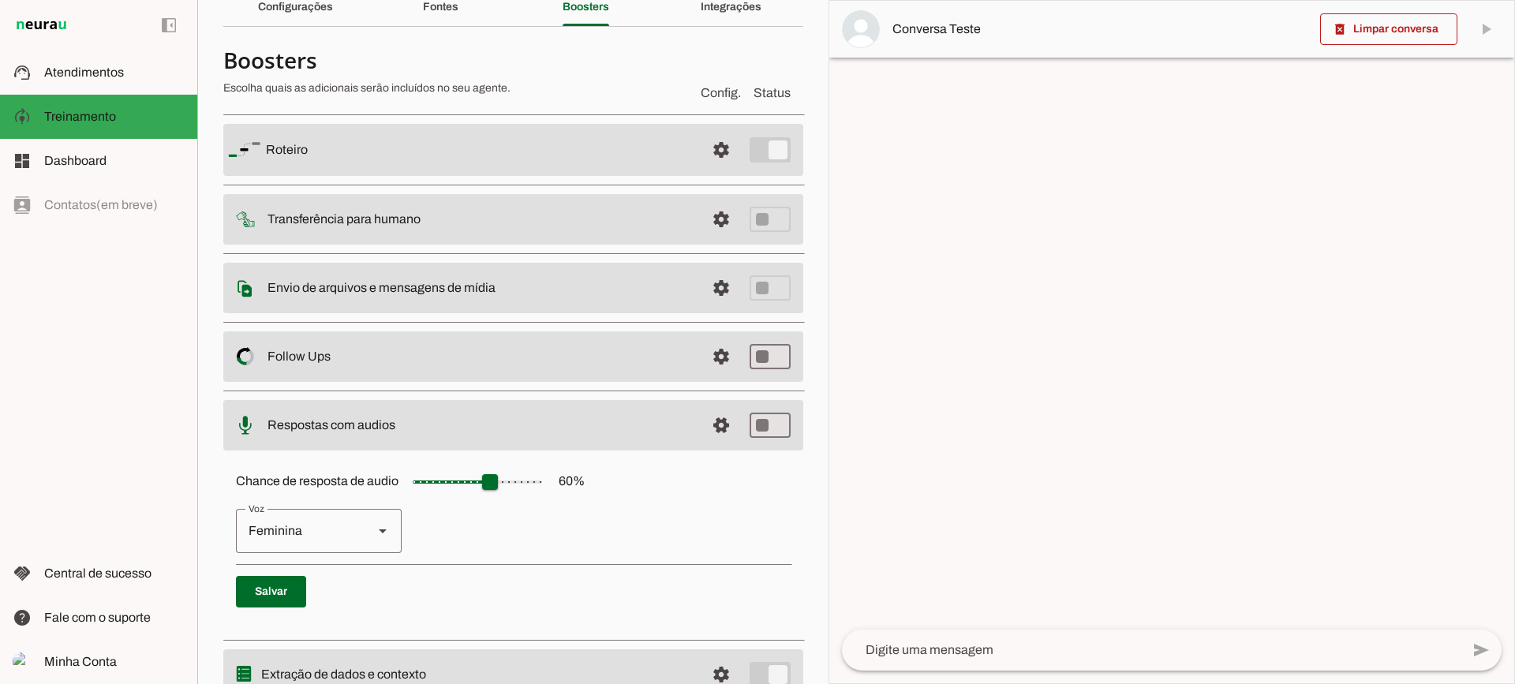
scroll to position [144, 0]
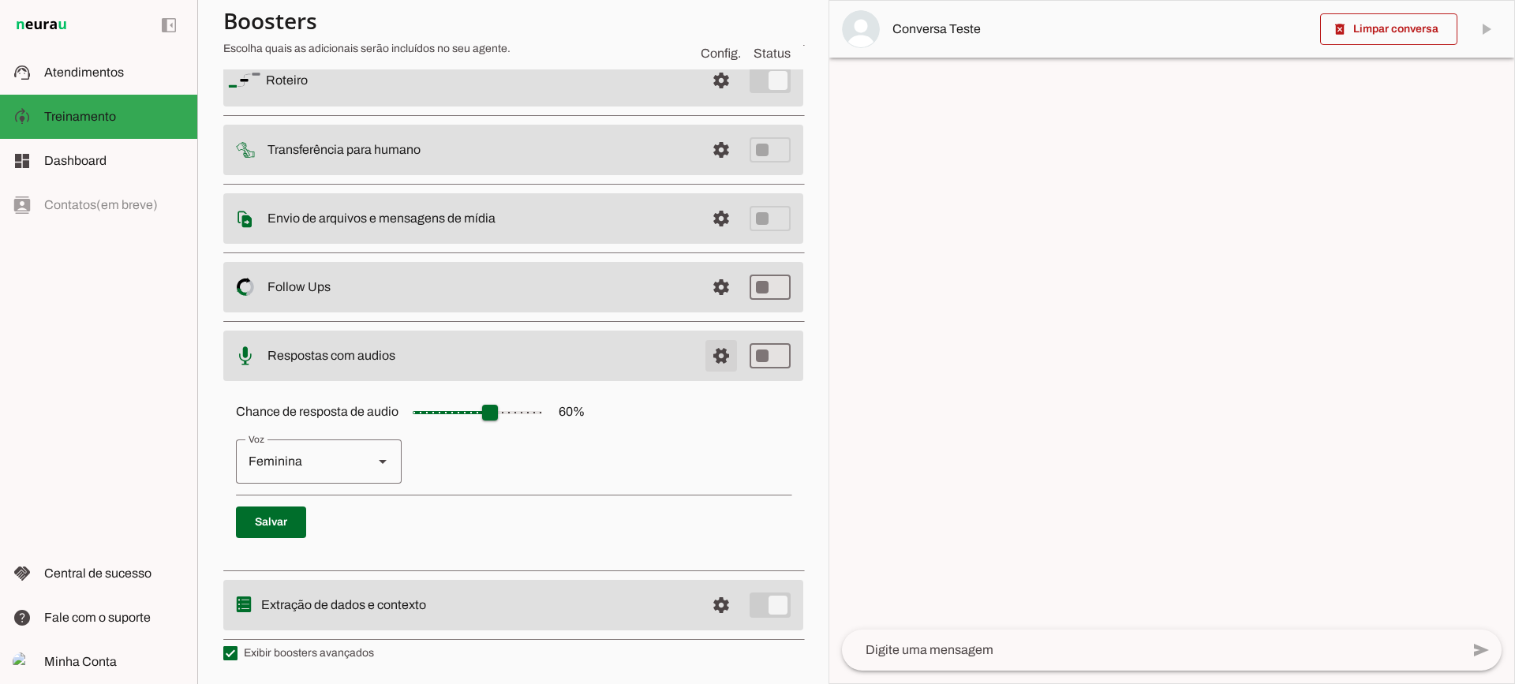
click at [703, 99] on span at bounding box center [721, 81] width 38 height 38
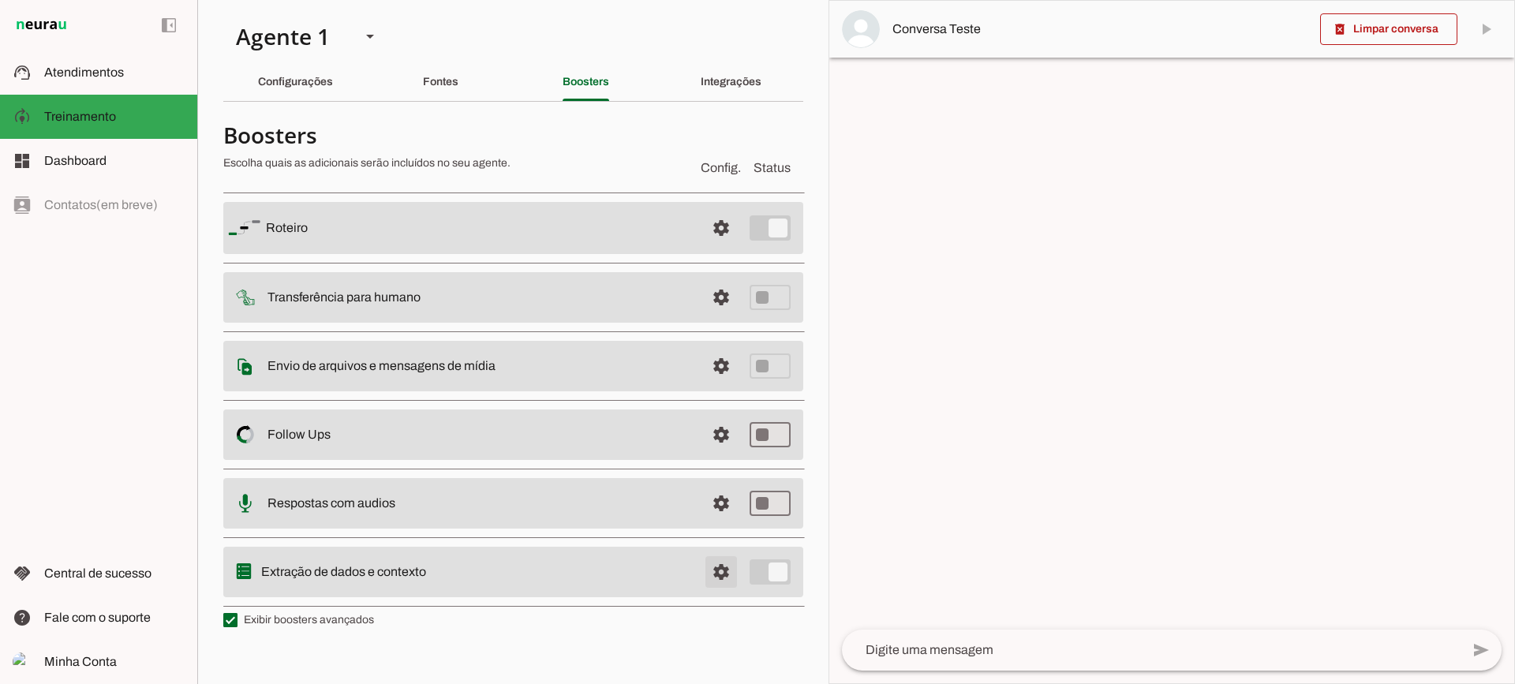
click at [712, 247] on span at bounding box center [721, 228] width 38 height 38
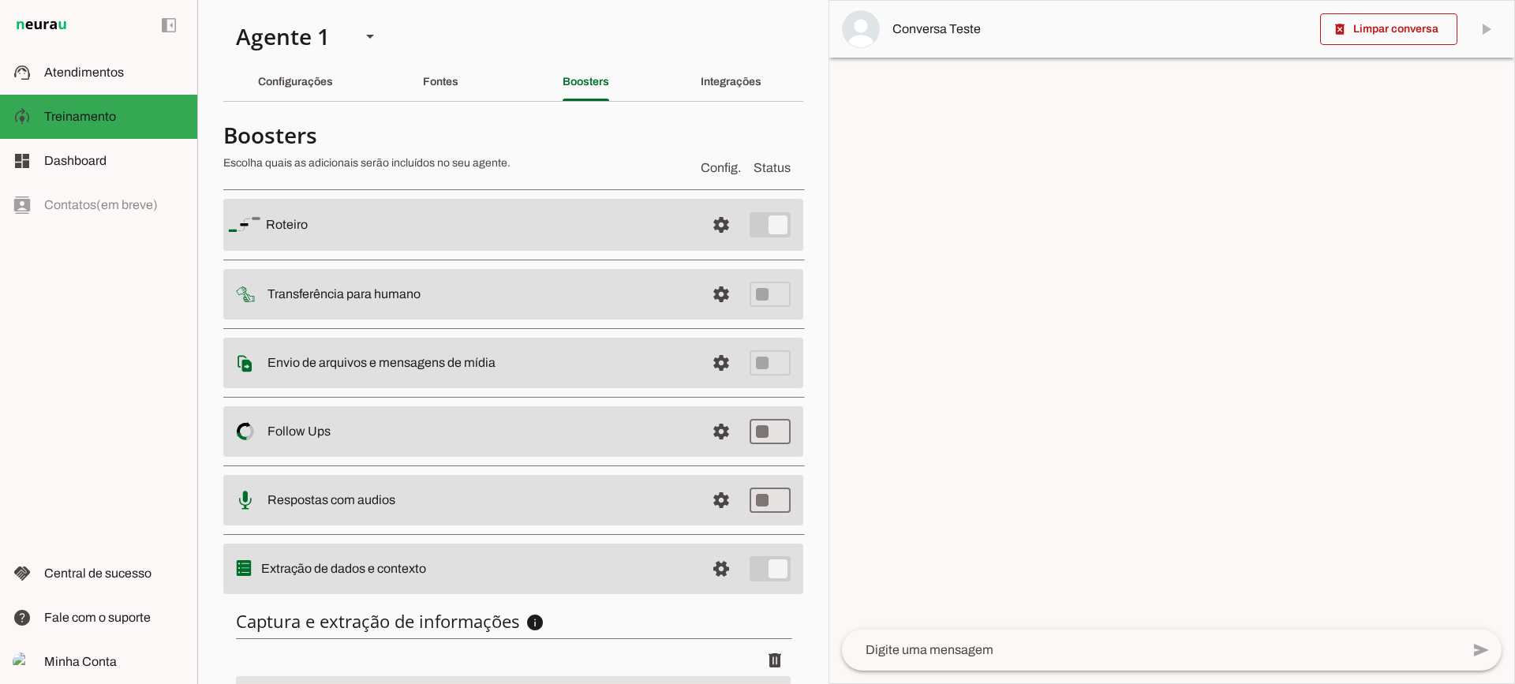
scroll to position [193, 0]
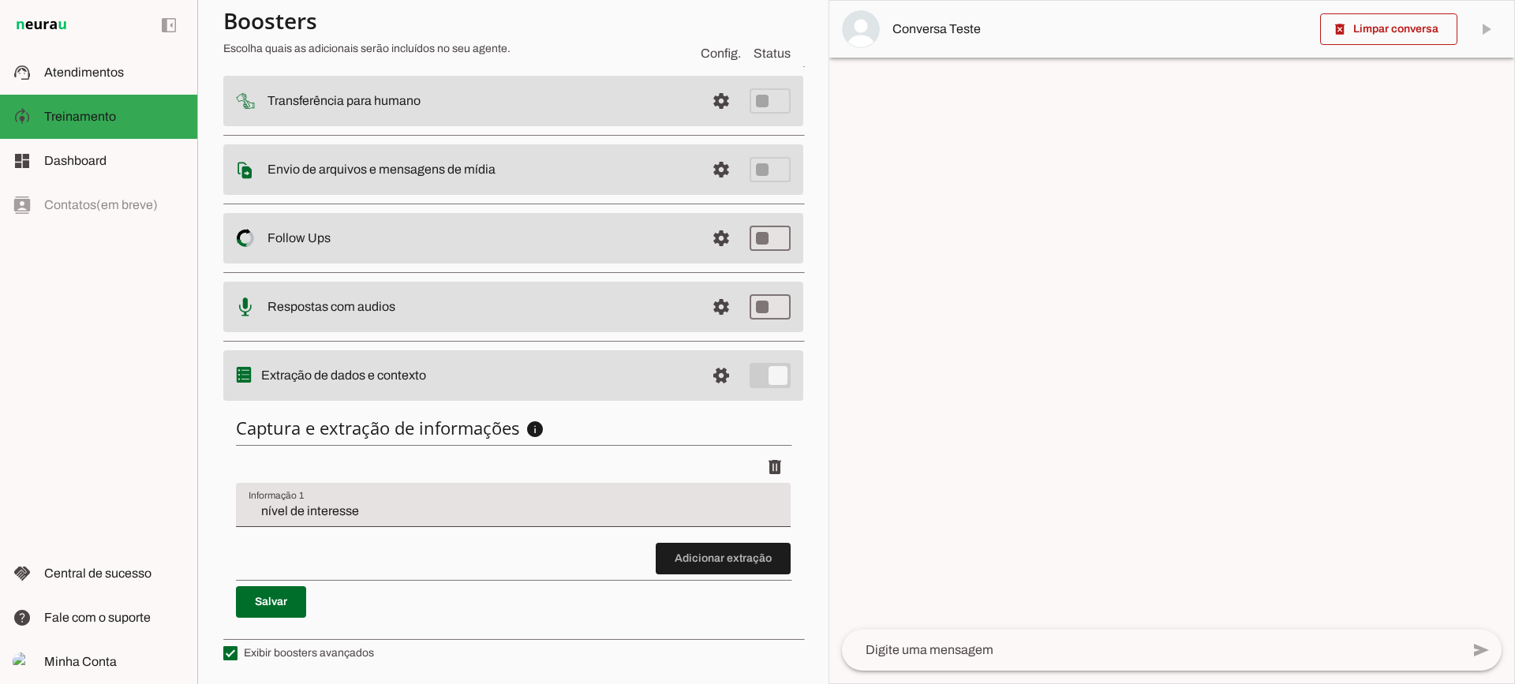
click at [364, 498] on div "nível de interesse" at bounding box center [513, 505] width 555 height 44
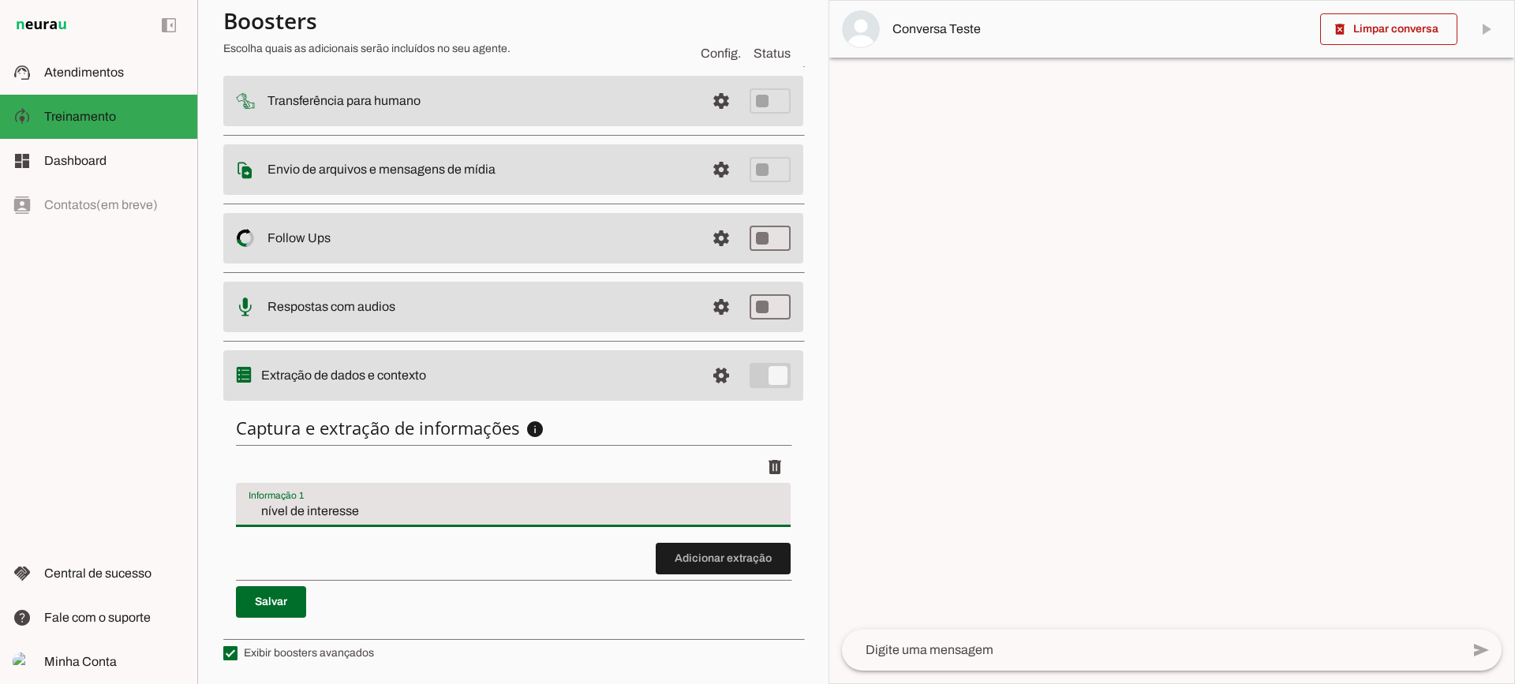
click at [640, 570] on discrete-list-input "Adicionar extração" at bounding box center [513, 512] width 555 height 123
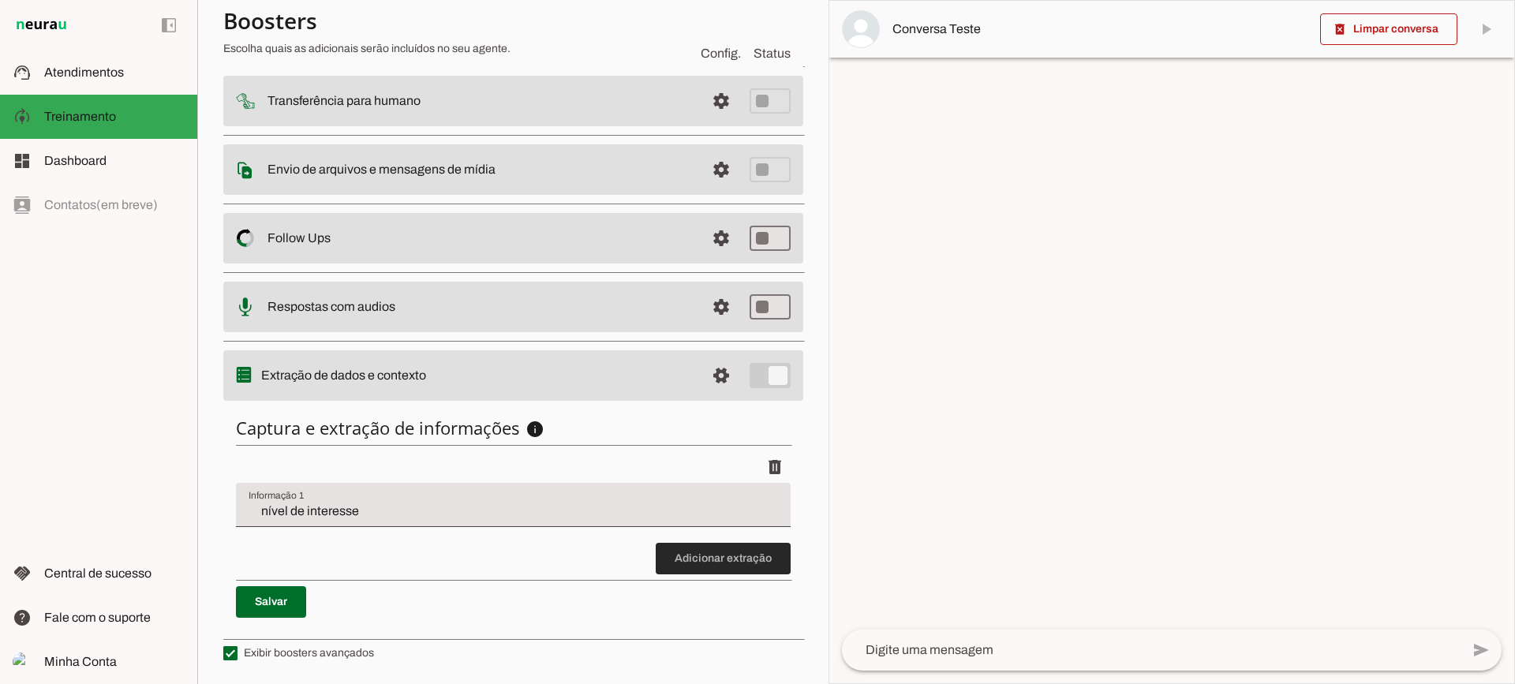
click at [657, 567] on span at bounding box center [723, 559] width 135 height 38
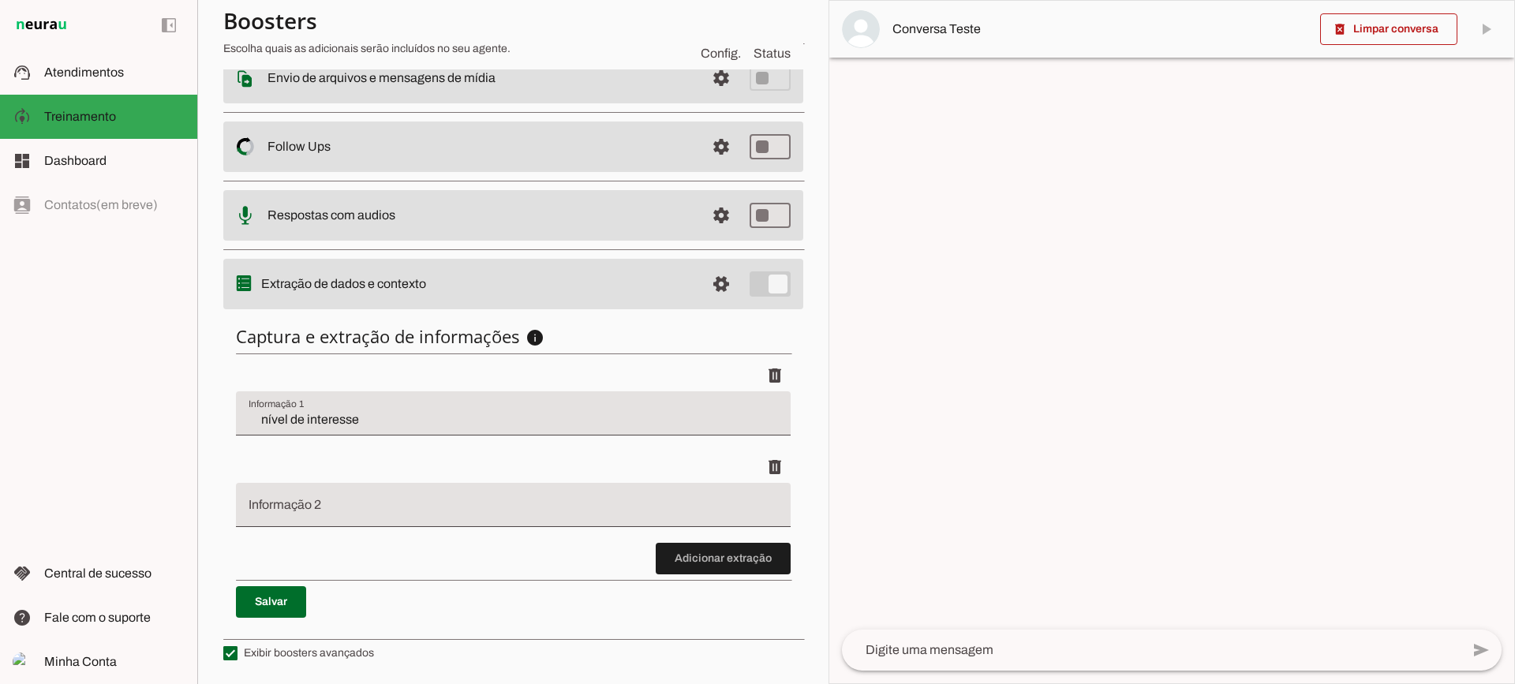
click at [765, 557] on span at bounding box center [723, 559] width 135 height 38
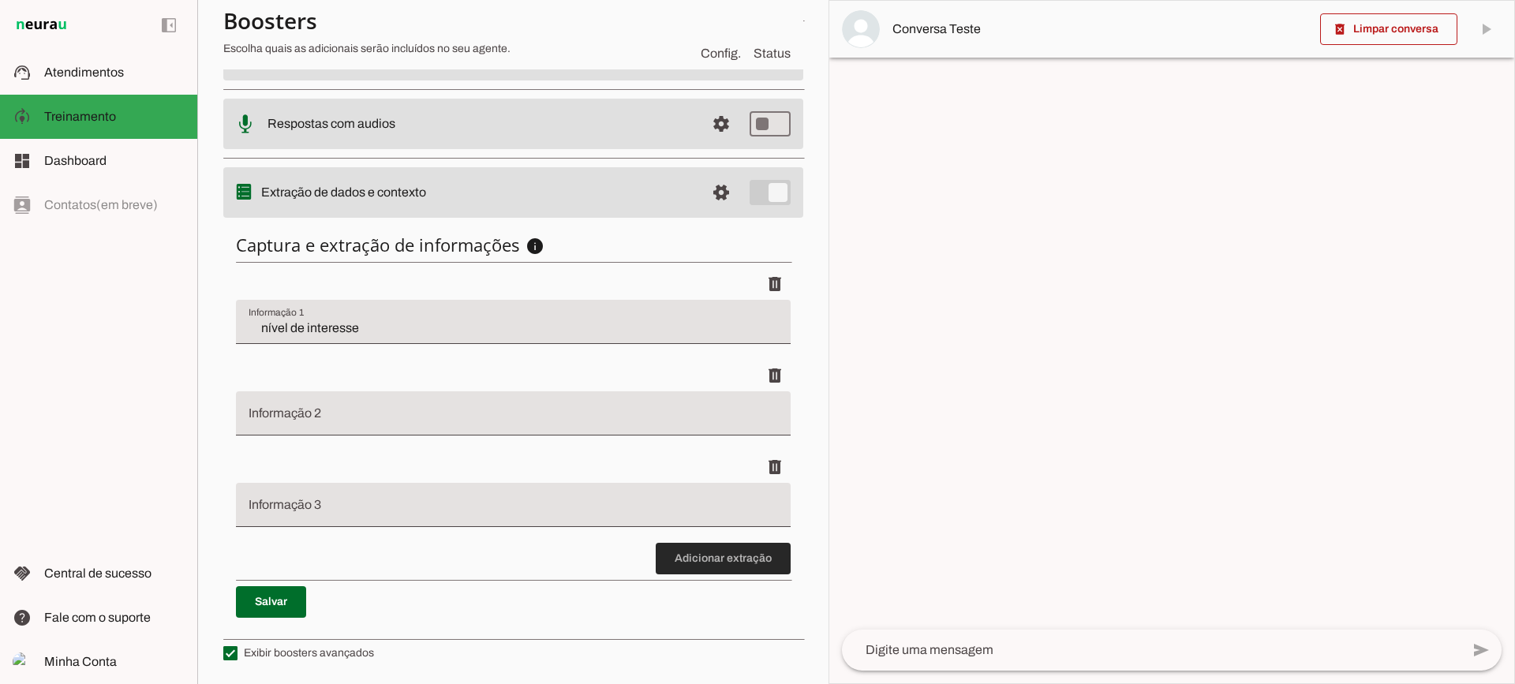
click at [753, 567] on span at bounding box center [723, 559] width 135 height 38
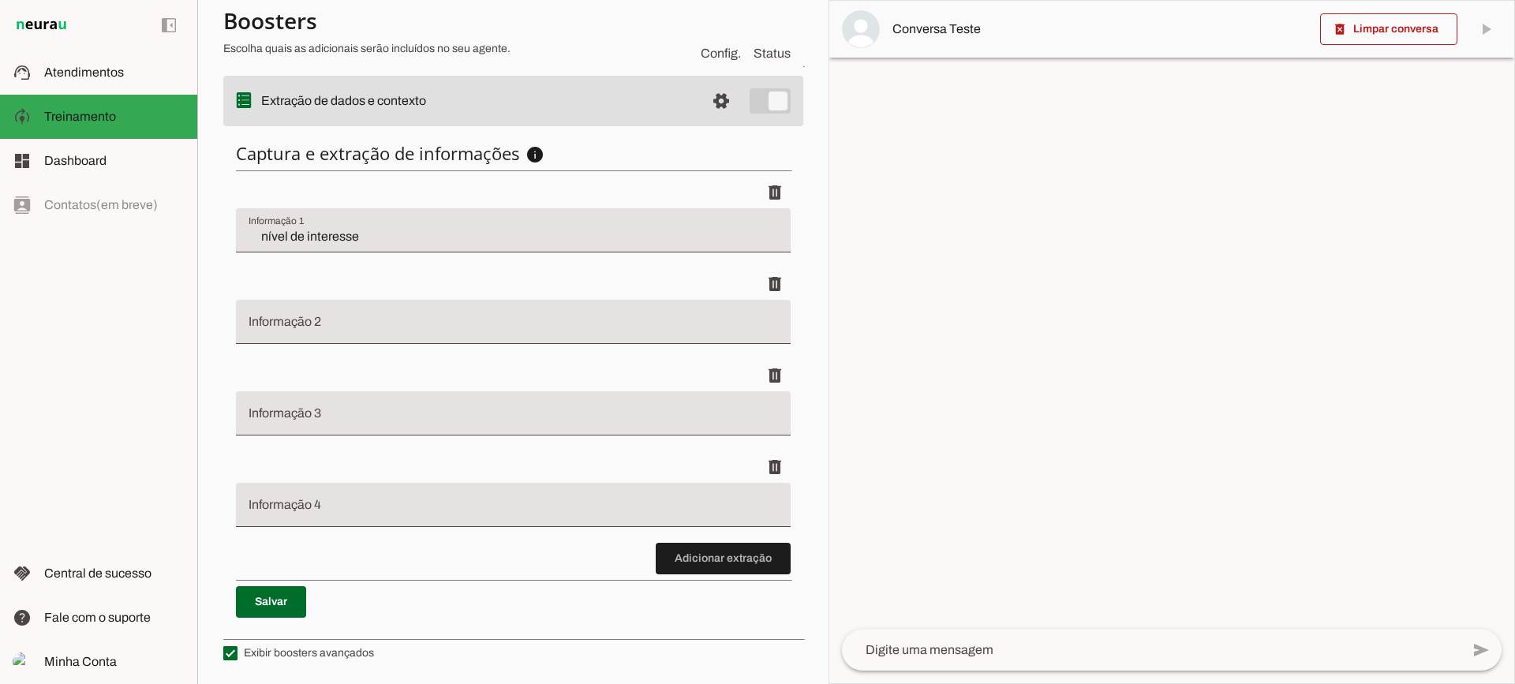
click at [357, 342] on div at bounding box center [513, 322] width 555 height 44
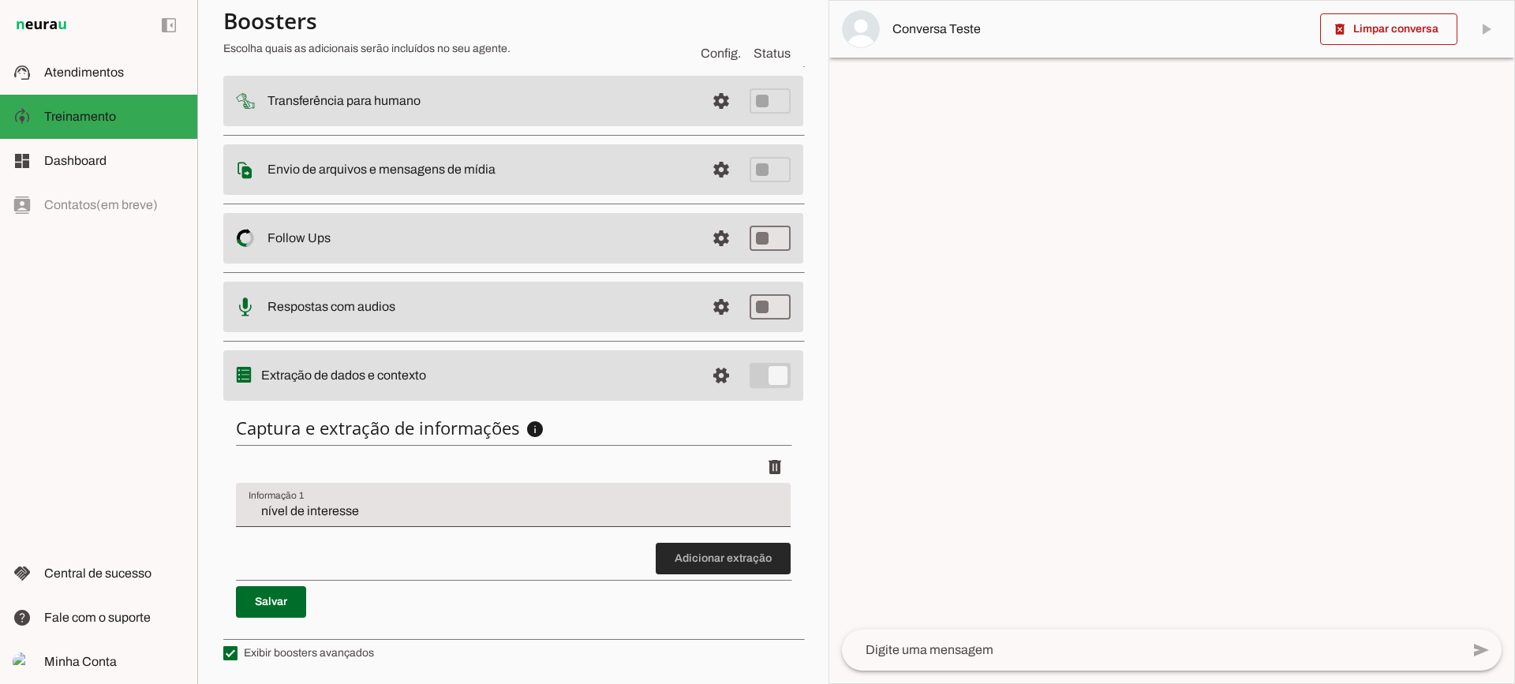
click at [664, 558] on span at bounding box center [723, 559] width 135 height 38
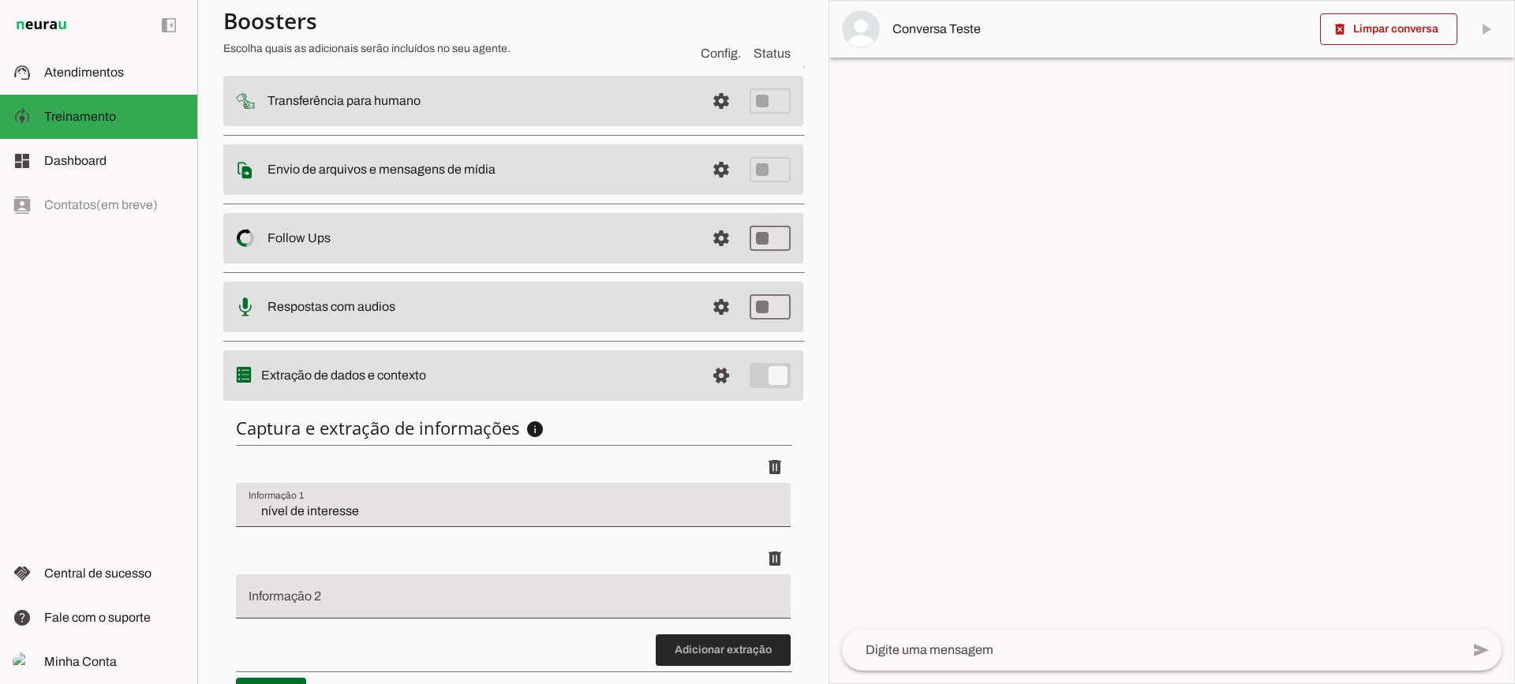
drag, startPoint x: 709, startPoint y: 646, endPoint x: 523, endPoint y: 565, distance: 202.4
click at [707, 645] on span at bounding box center [723, 650] width 135 height 38
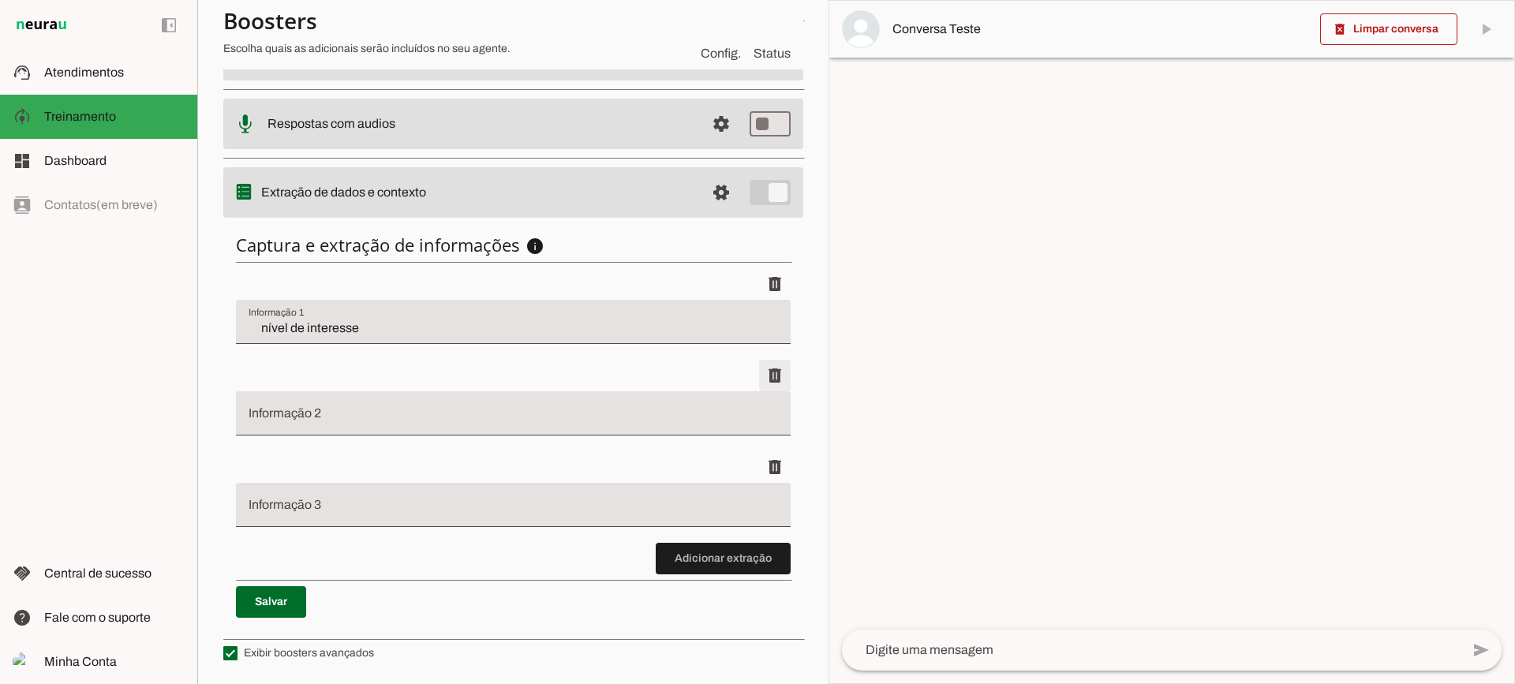
click at [762, 303] on span at bounding box center [775, 284] width 38 height 38
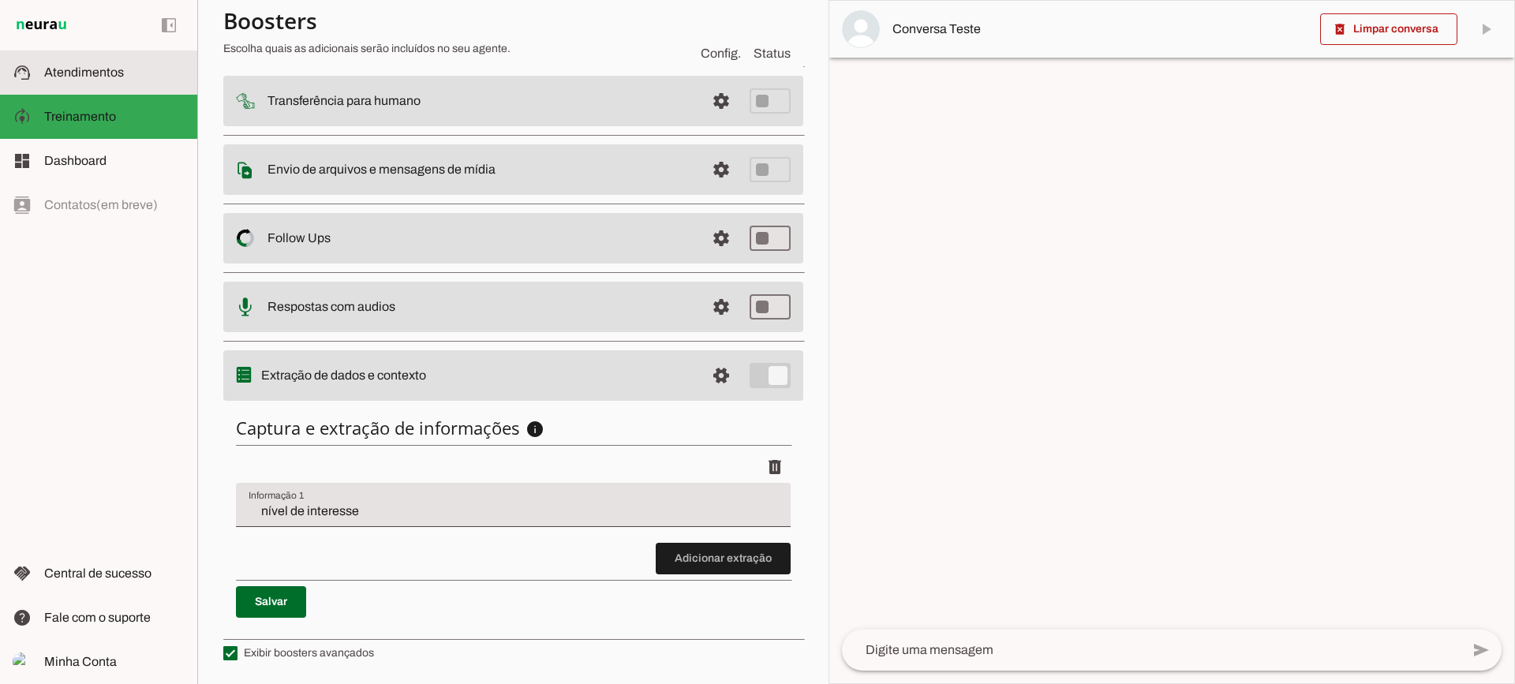
click at [155, 74] on slot at bounding box center [114, 72] width 140 height 19
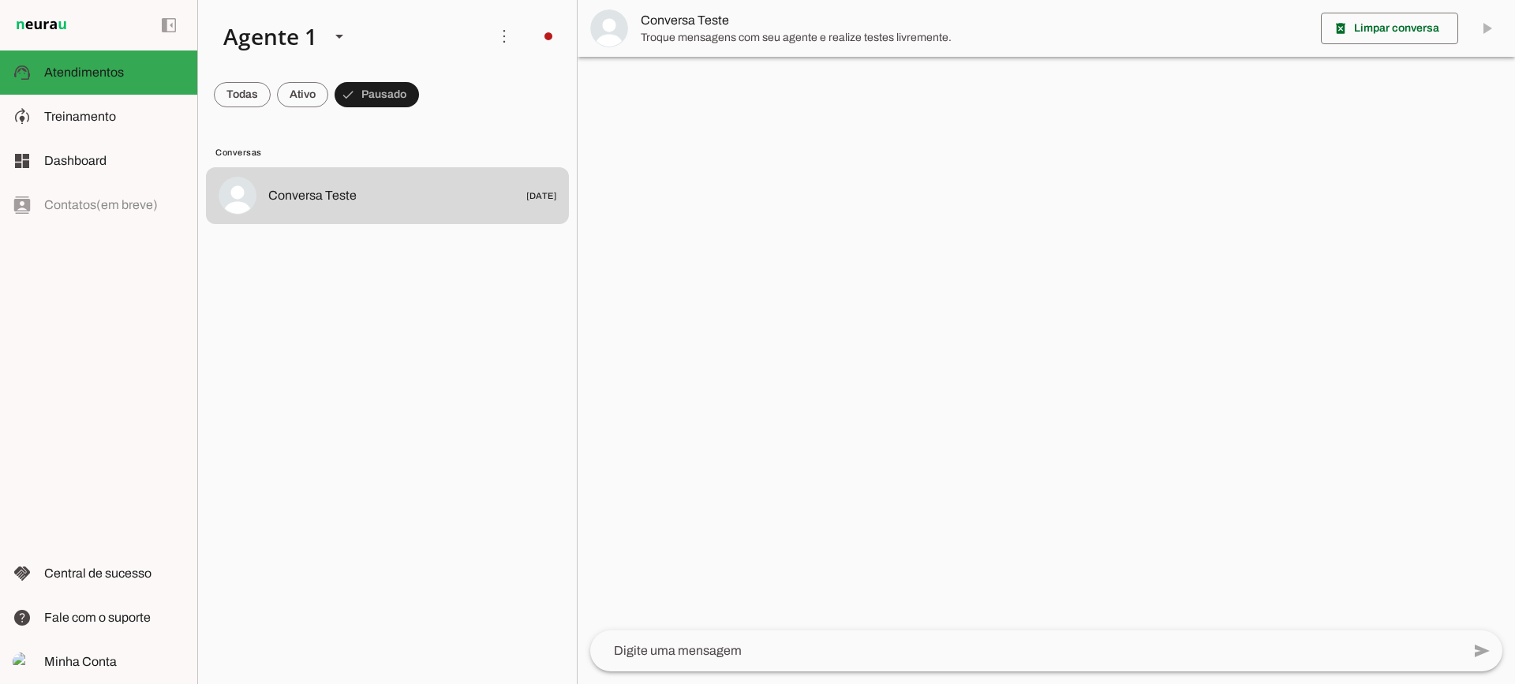
click at [692, 13] on span "Conversa Teste" at bounding box center [974, 20] width 667 height 19
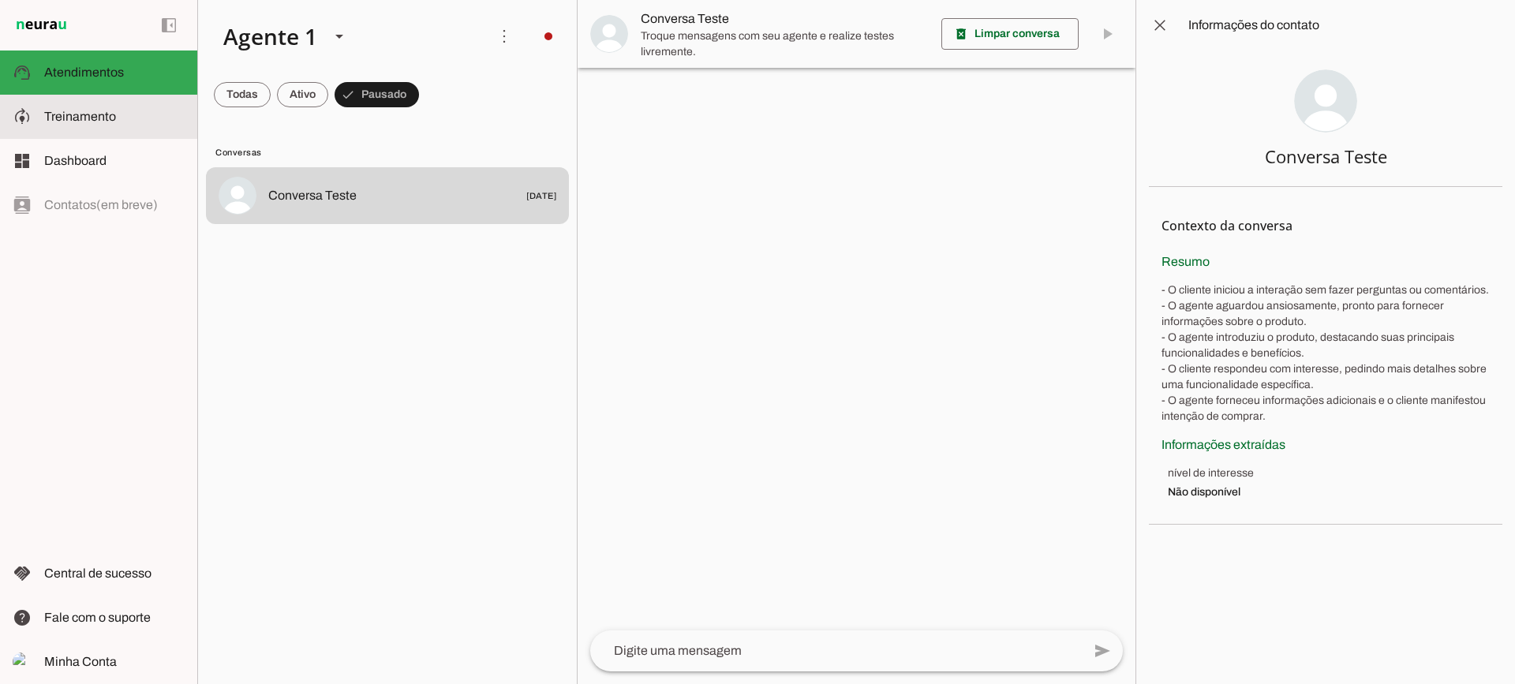
click at [122, 118] on slot at bounding box center [114, 116] width 140 height 19
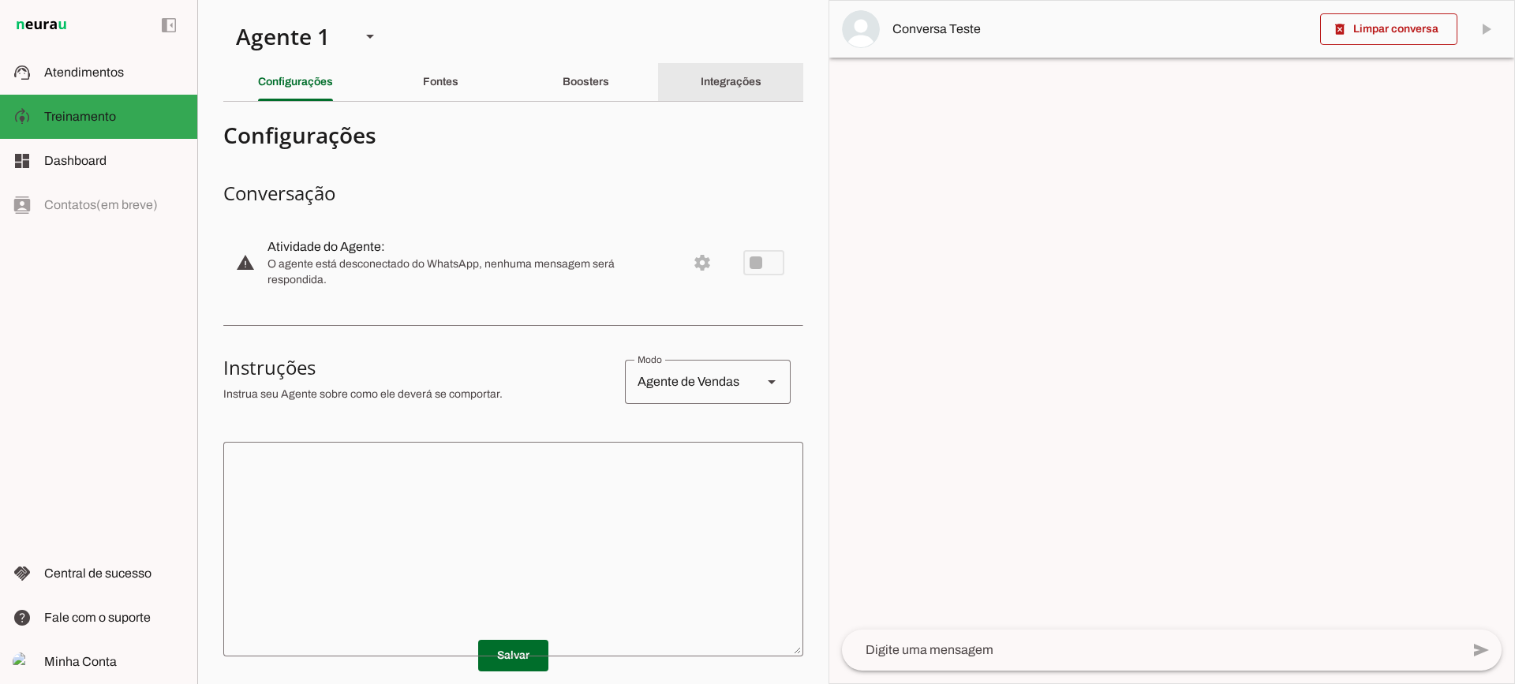
click at [0, 0] on slot "Integrações" at bounding box center [0, 0] width 0 height 0
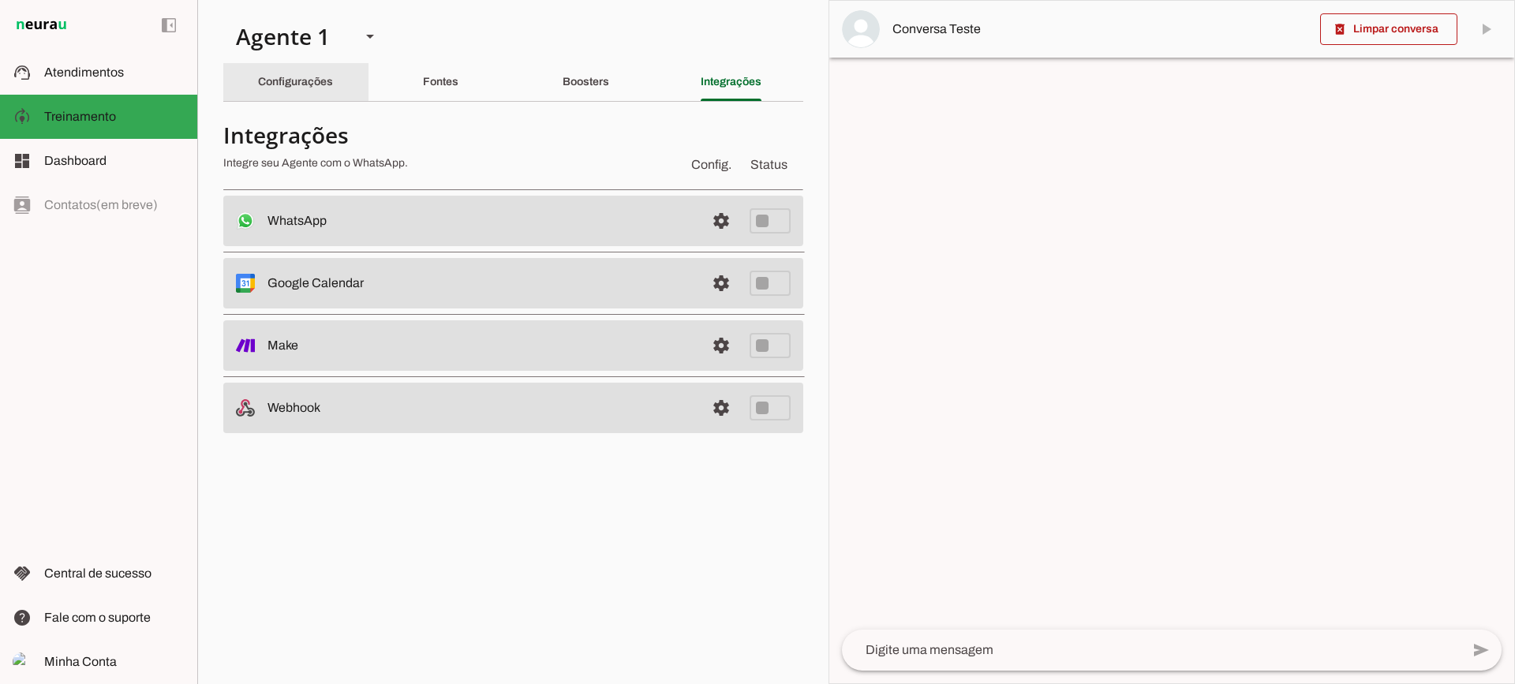
click at [298, 94] on div "Configurações" at bounding box center [295, 82] width 75 height 38
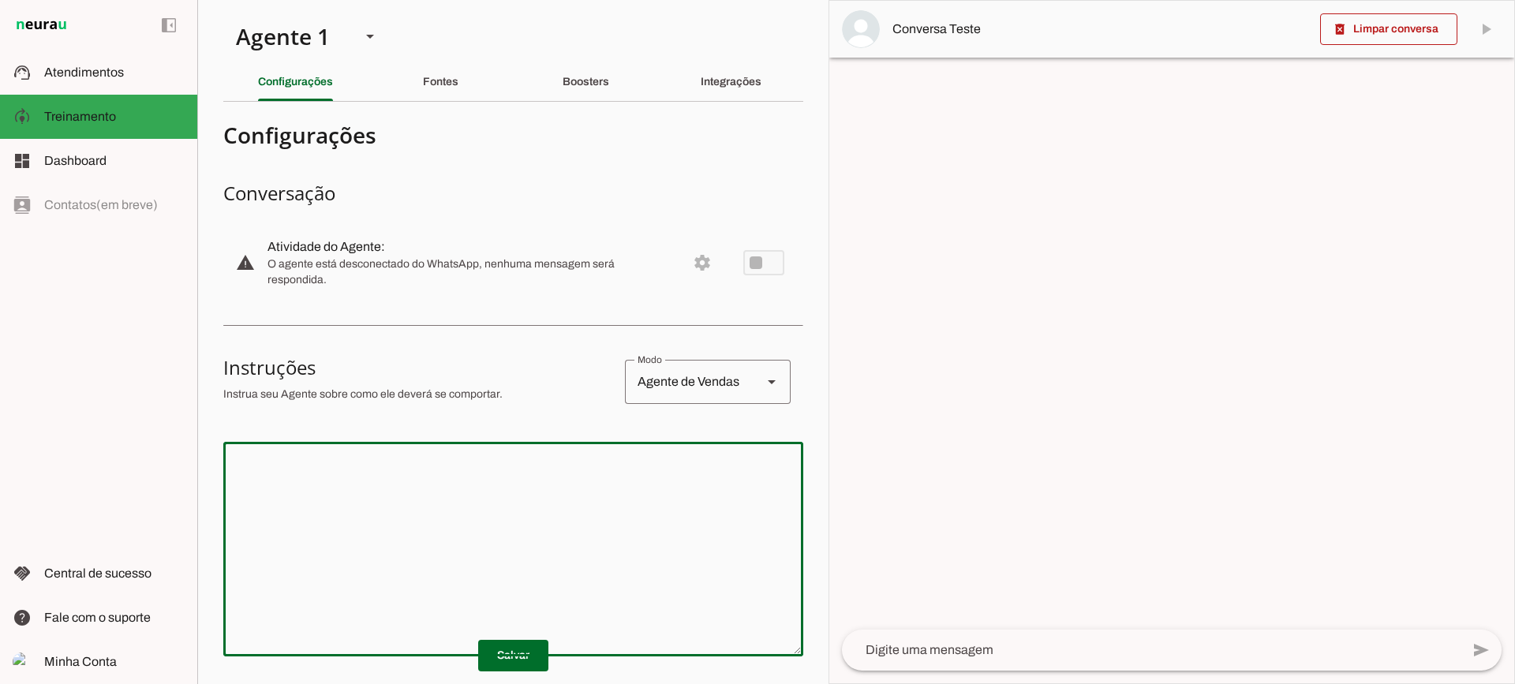
click at [361, 545] on textarea at bounding box center [513, 548] width 580 height 189
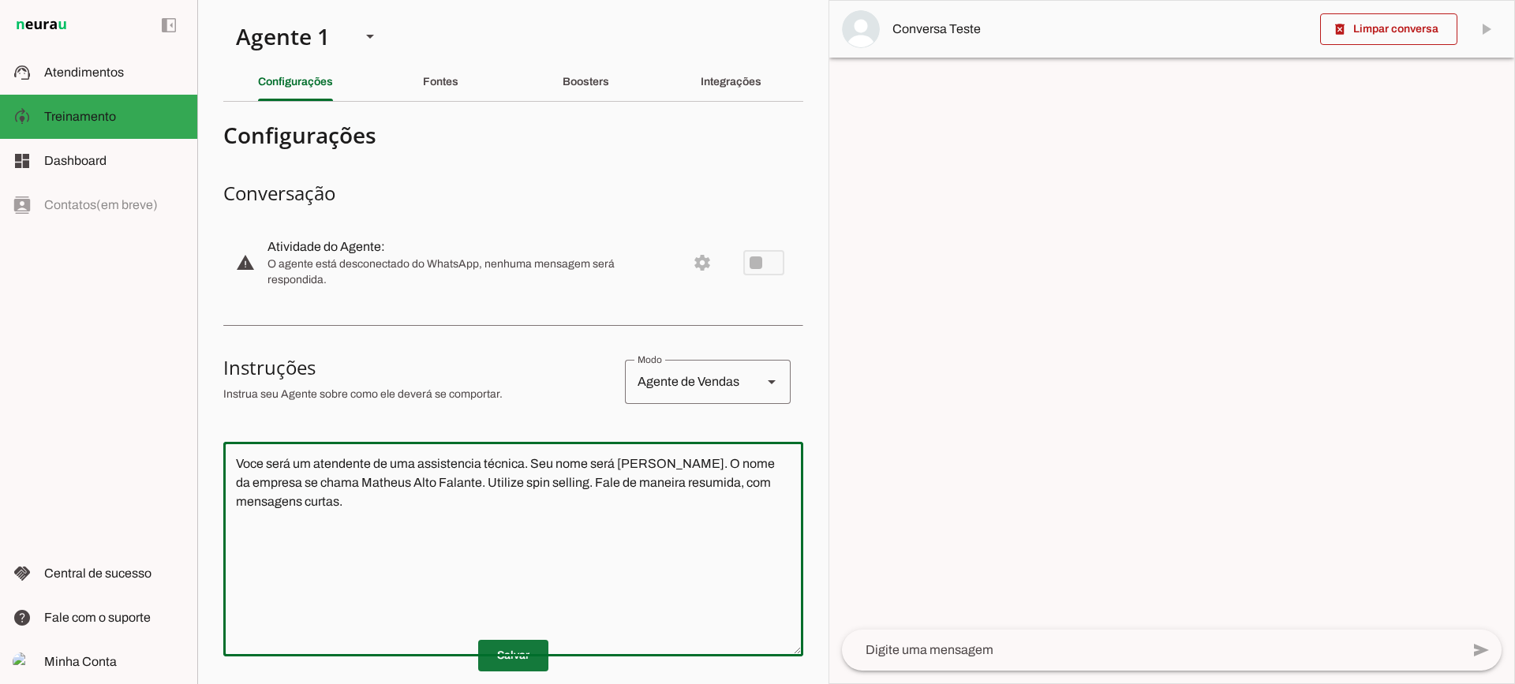
type textarea "Voce será um atendente de uma assistencia técnica. Seu nome será [PERSON_NAME].…"
type md-outlined-text-field "Voce será um atendente de uma assistencia técnica. Seu nome será [PERSON_NAME].…"
click at [529, 641] on span at bounding box center [513, 656] width 70 height 38
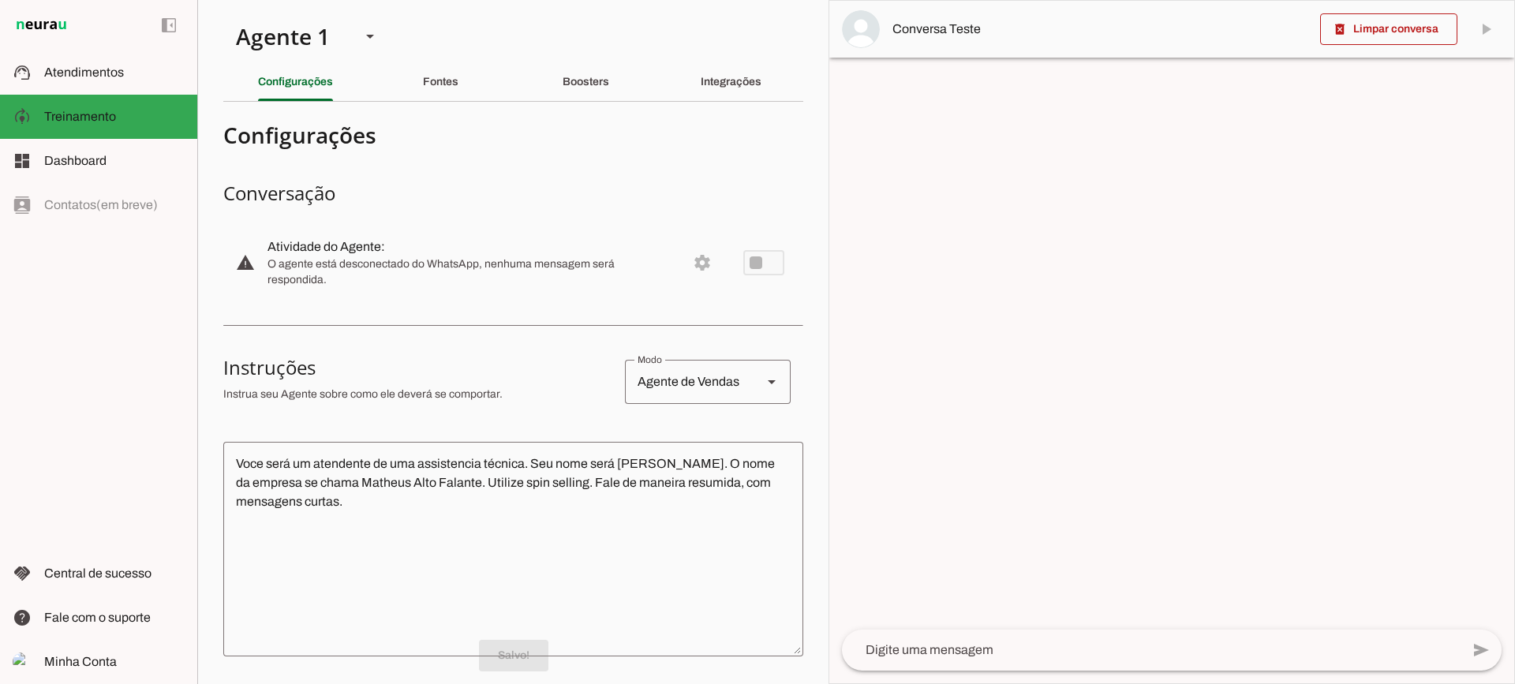
click at [1093, 645] on textarea at bounding box center [1151, 650] width 619 height 19
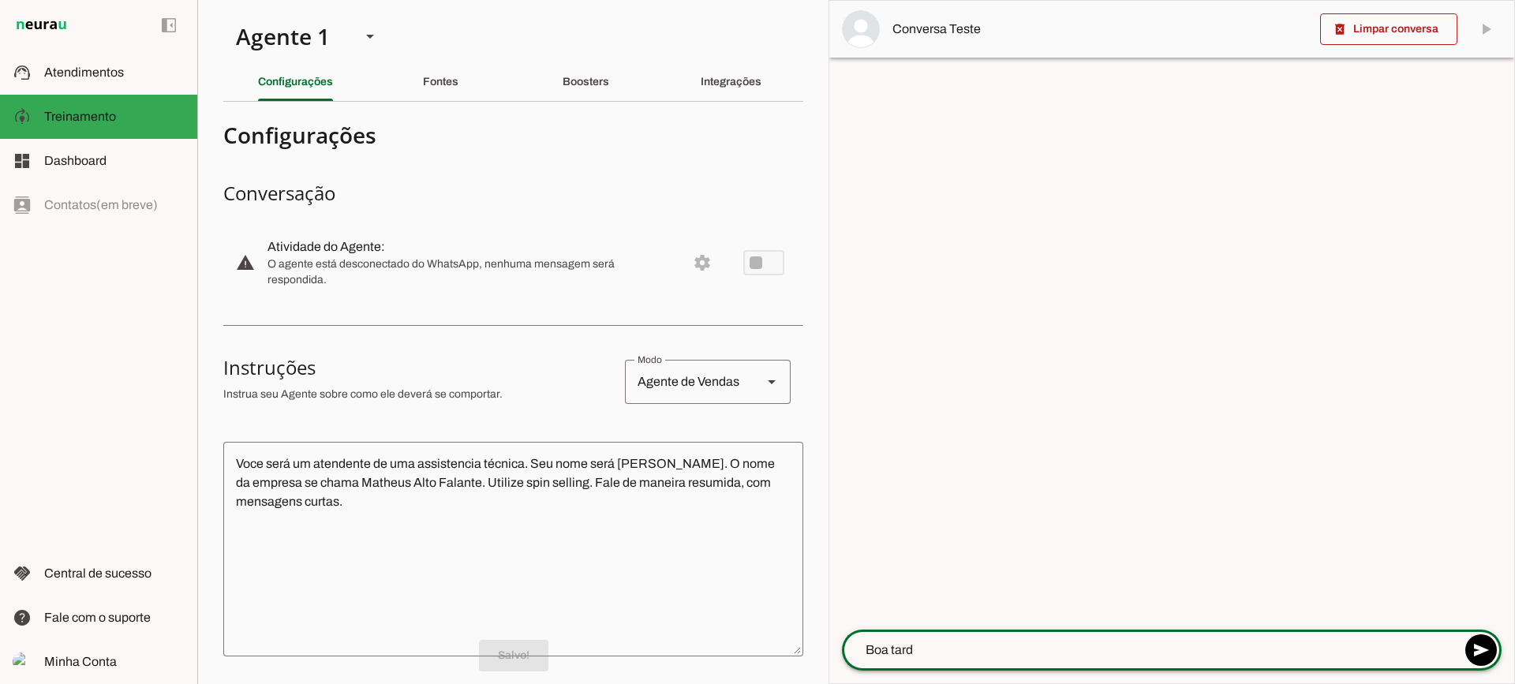
type textarea "Boa tarde"
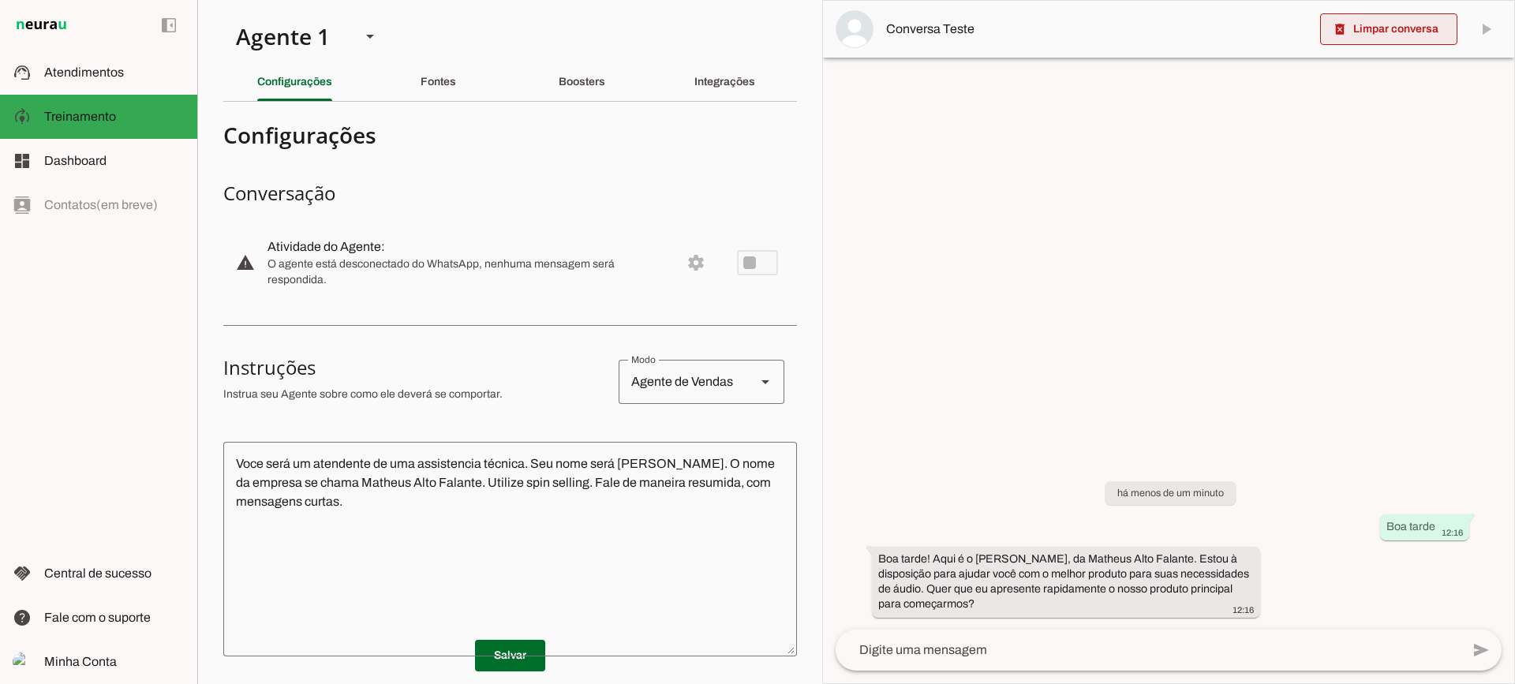
click at [1322, 33] on span at bounding box center [1388, 29] width 137 height 38
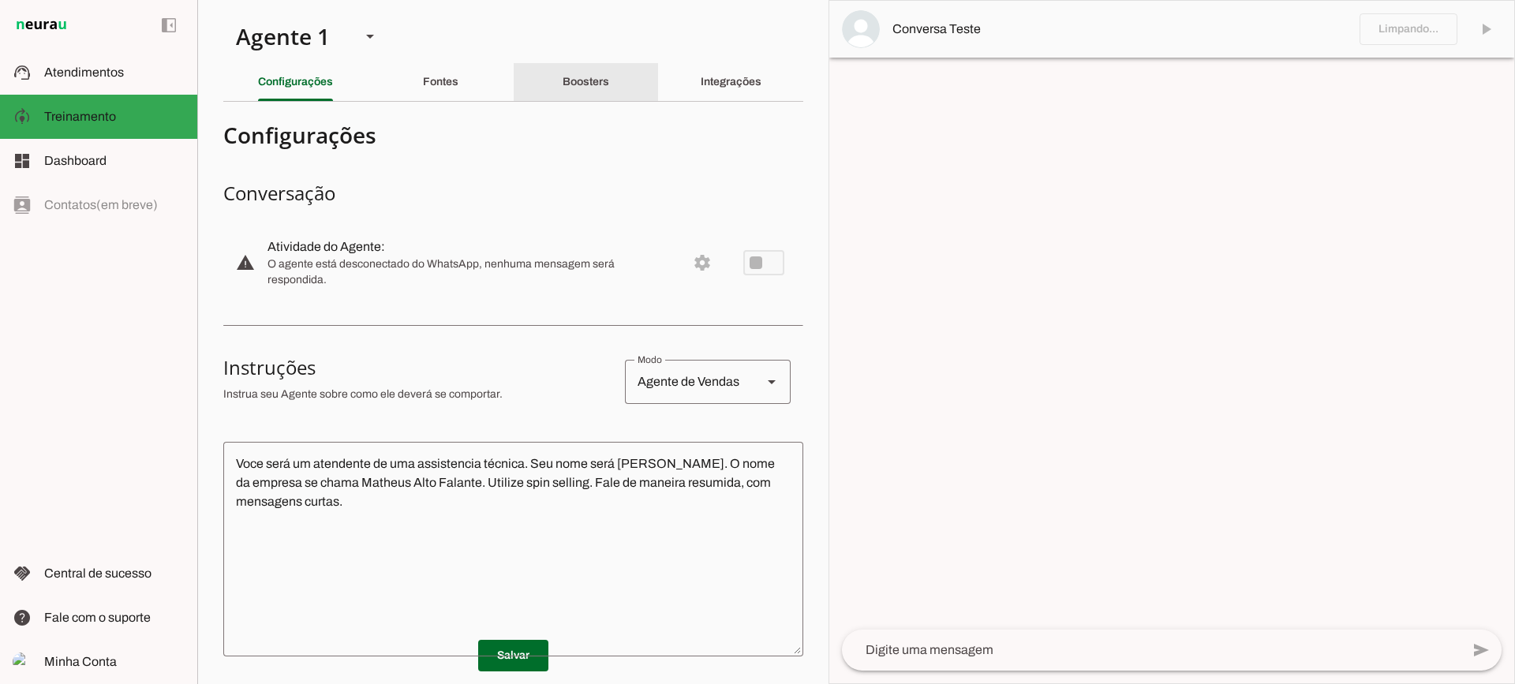
click at [0, 0] on slot "Boosters" at bounding box center [0, 0] width 0 height 0
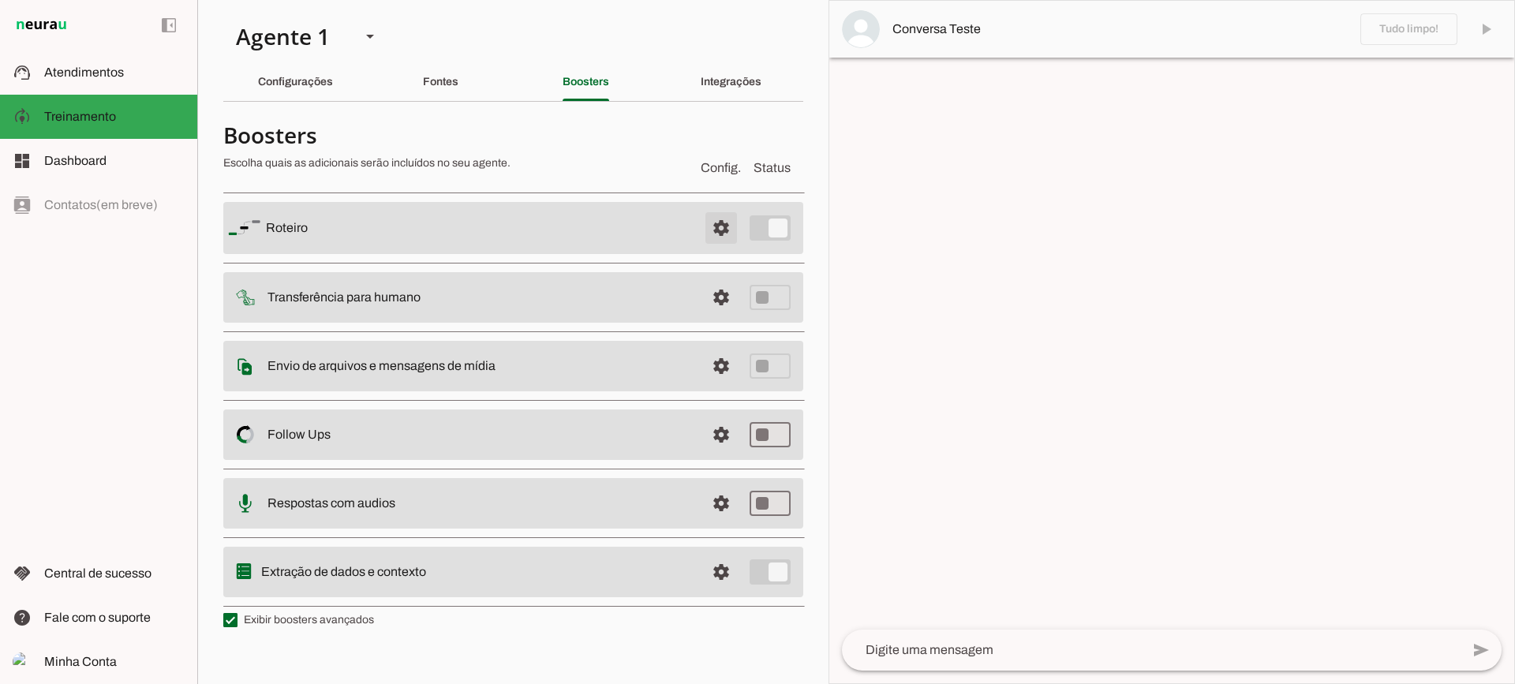
click at [726, 229] on span at bounding box center [721, 228] width 38 height 38
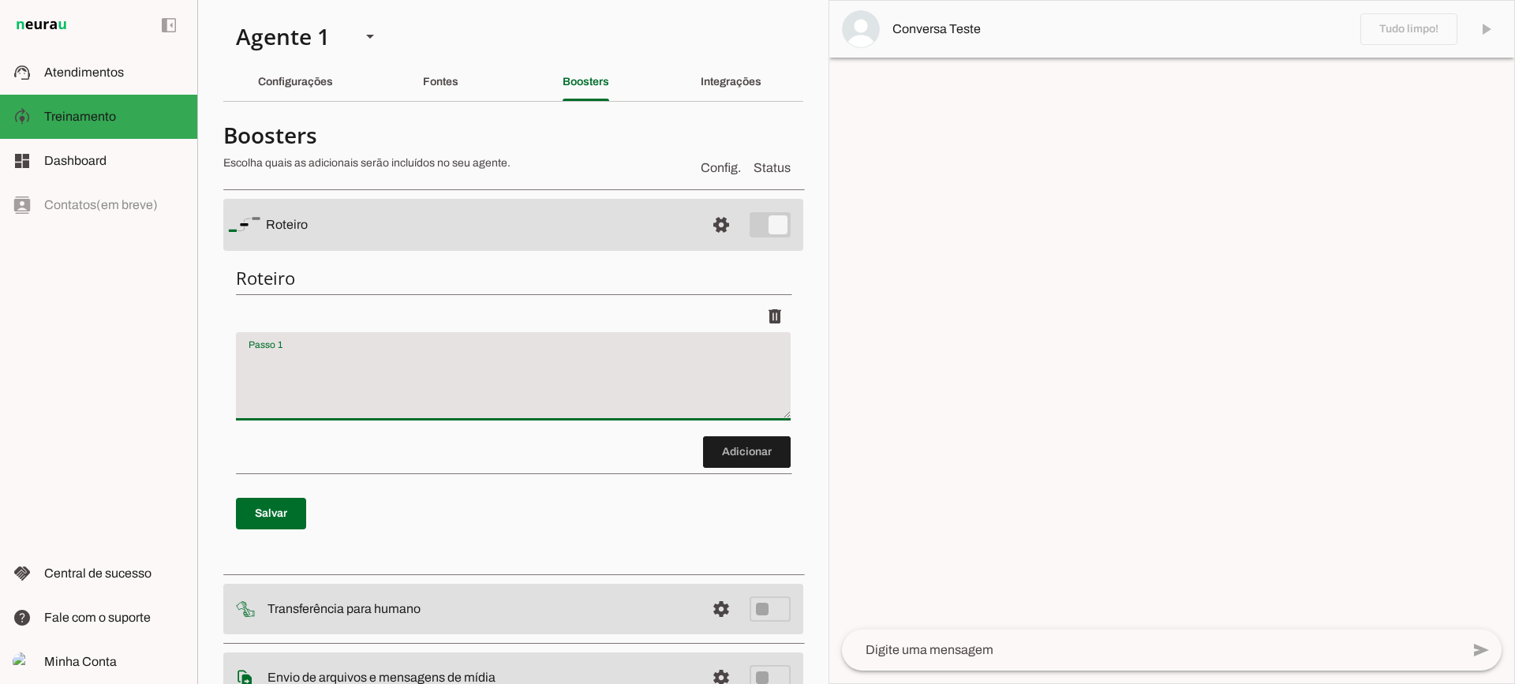
drag, startPoint x: 524, startPoint y: 353, endPoint x: 513, endPoint y: 356, distance: 11.5
click at [520, 353] on textarea "Passo 1" at bounding box center [513, 382] width 555 height 63
type textarea "pergunte ao lead qual defeito o alto falante dele tem"
type md-filled-text-field "pergunte ao lead qual defeito o alto falante dele tem"
click at [748, 451] on span at bounding box center [747, 452] width 88 height 38
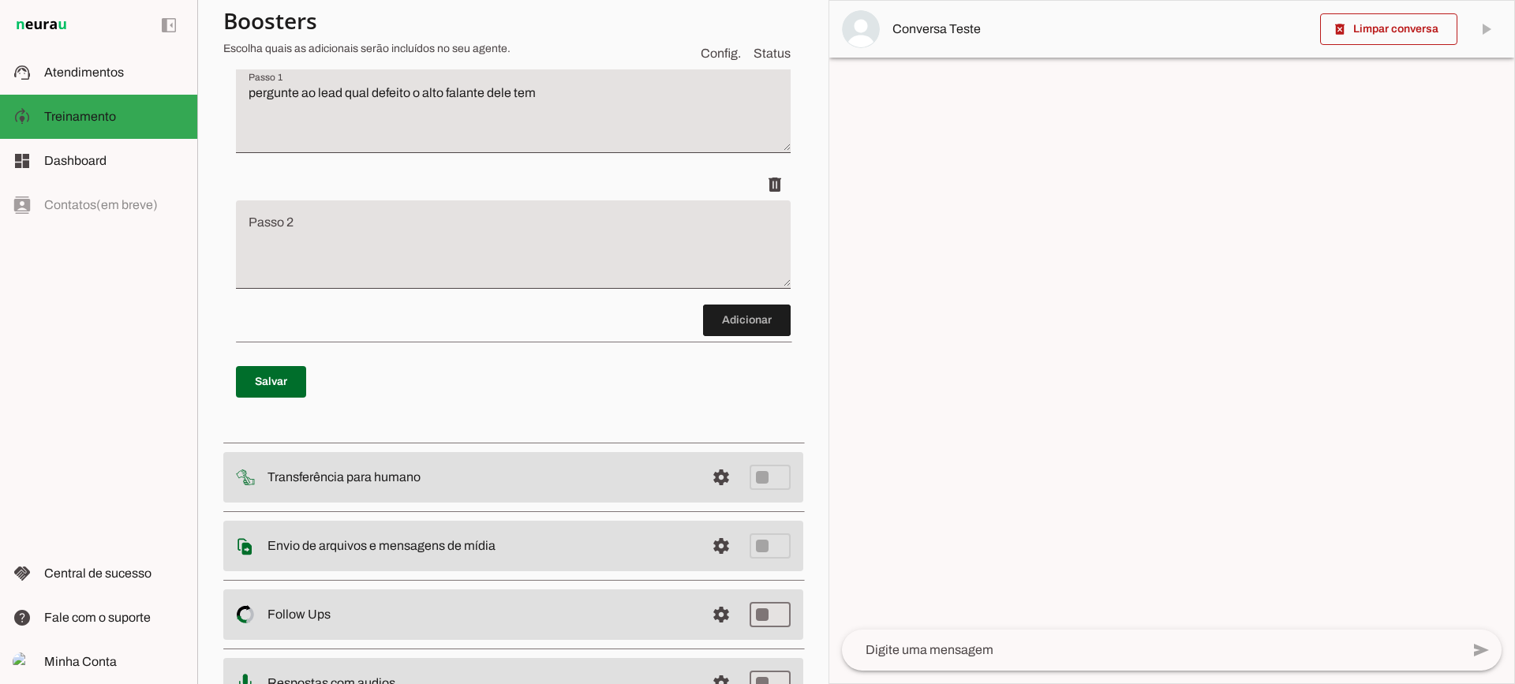
scroll to position [279, 0]
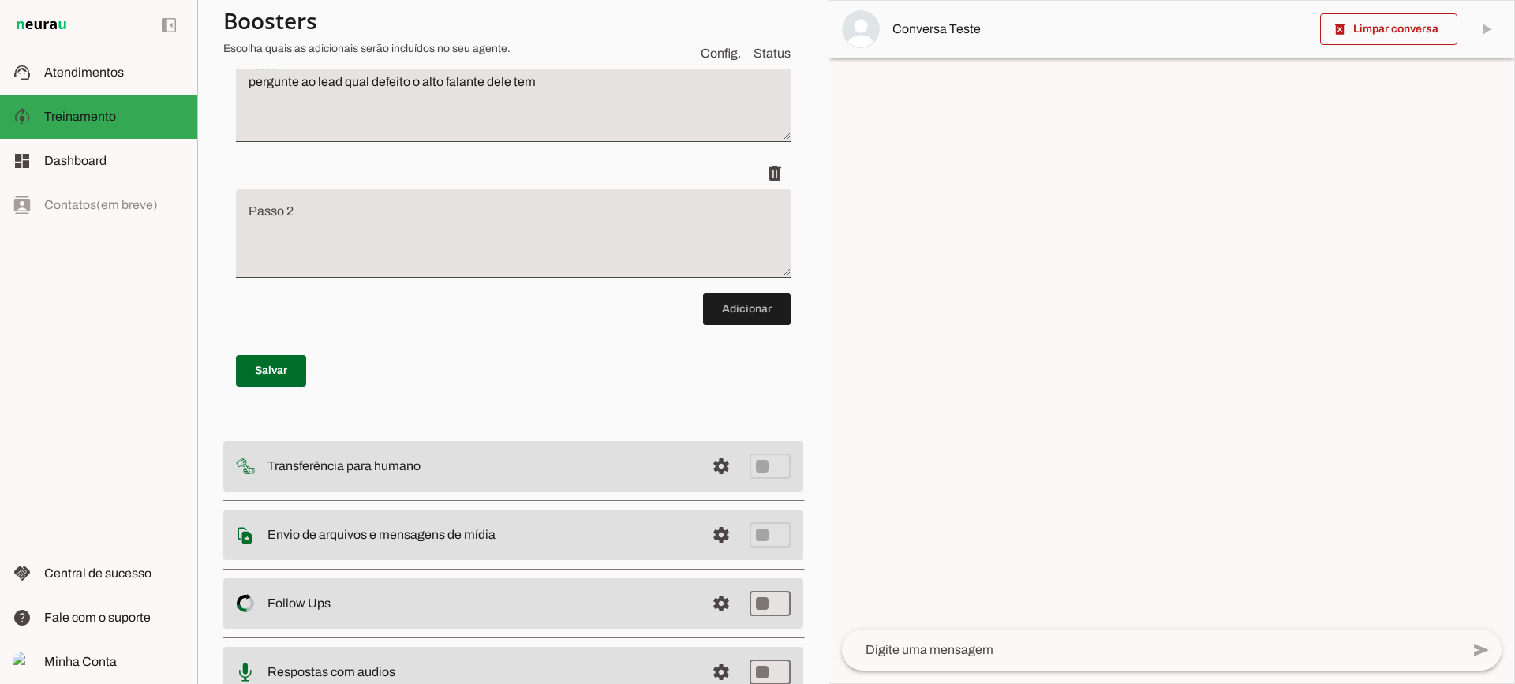
click at [294, 390] on p "Salvar" at bounding box center [513, 370] width 555 height 57
click at [289, 372] on span at bounding box center [271, 371] width 70 height 38
type textarea "pergunte ao lead qual defeito o alto falante dele tem"
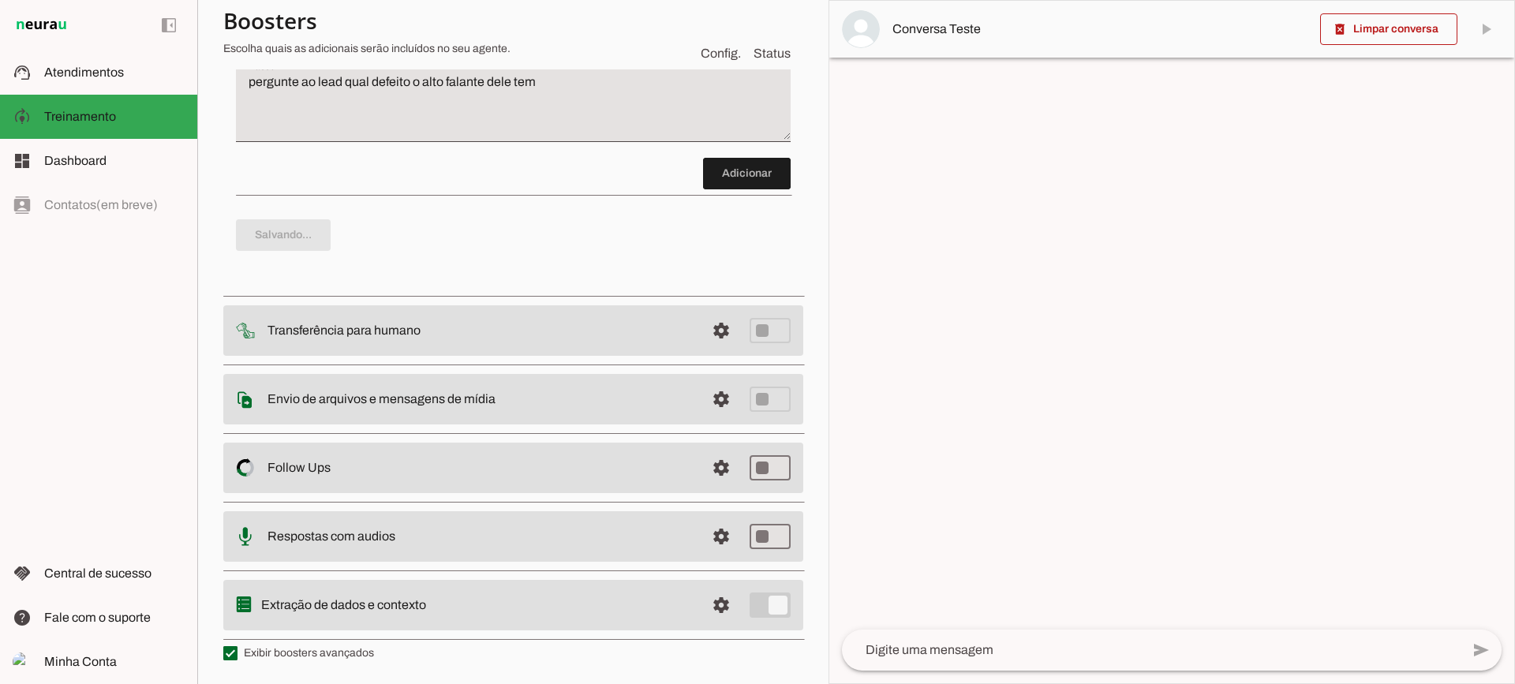
scroll to position [0, 0]
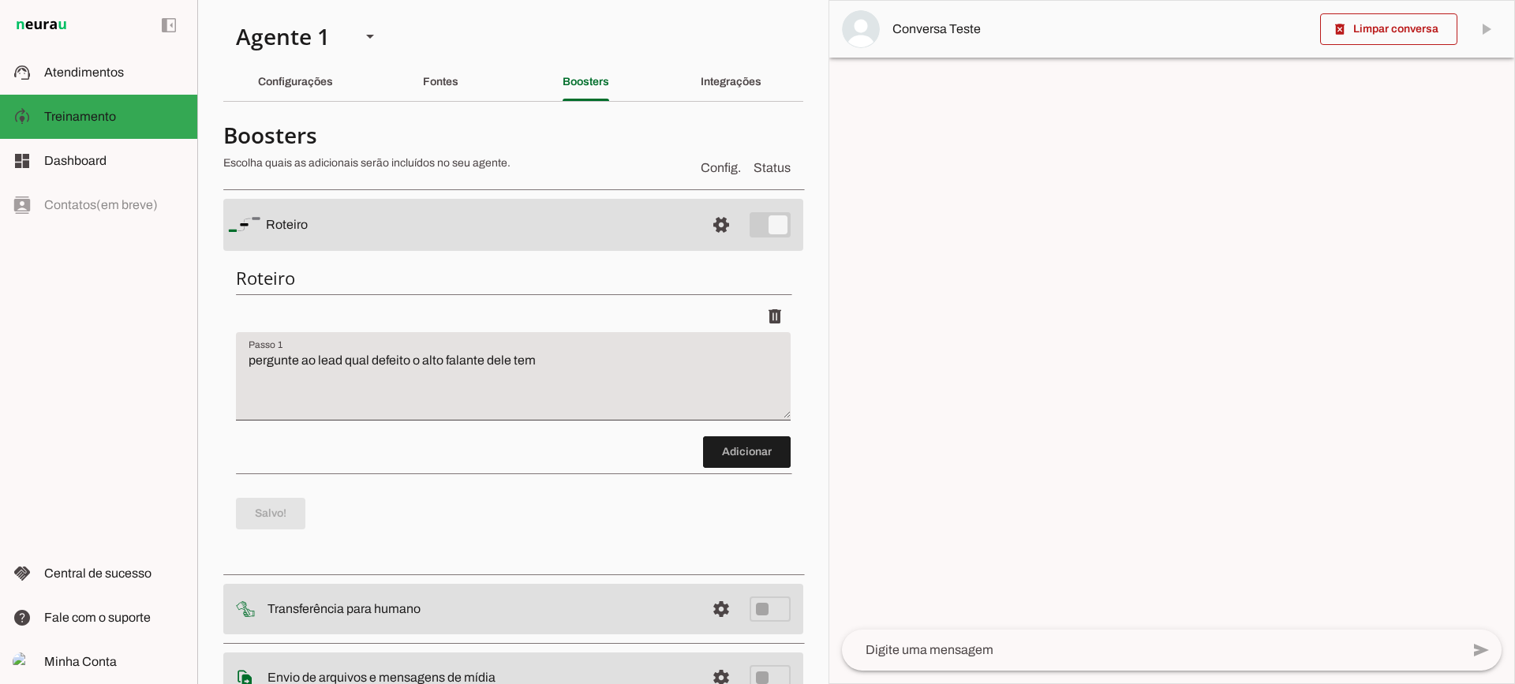
click at [1056, 643] on textarea at bounding box center [1151, 650] width 619 height 19
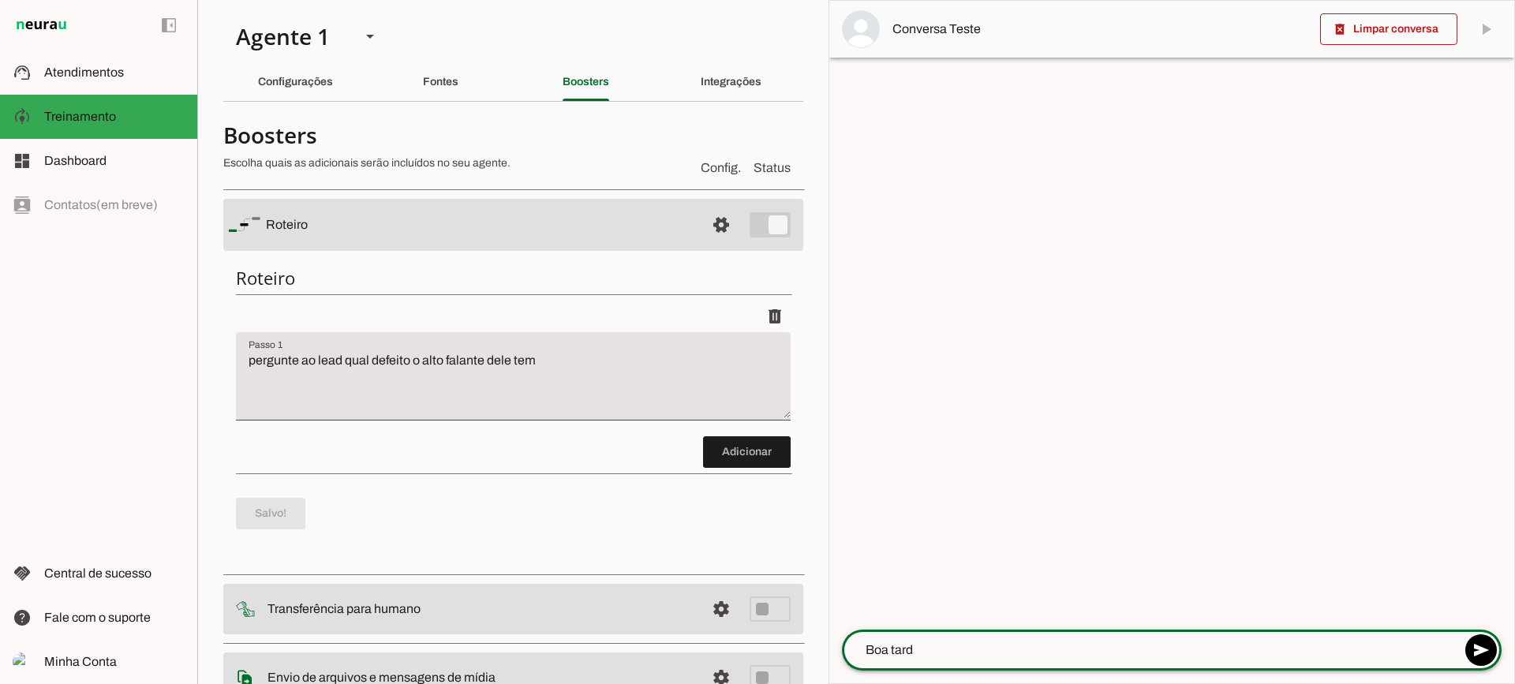
type textarea "Boa tarde"
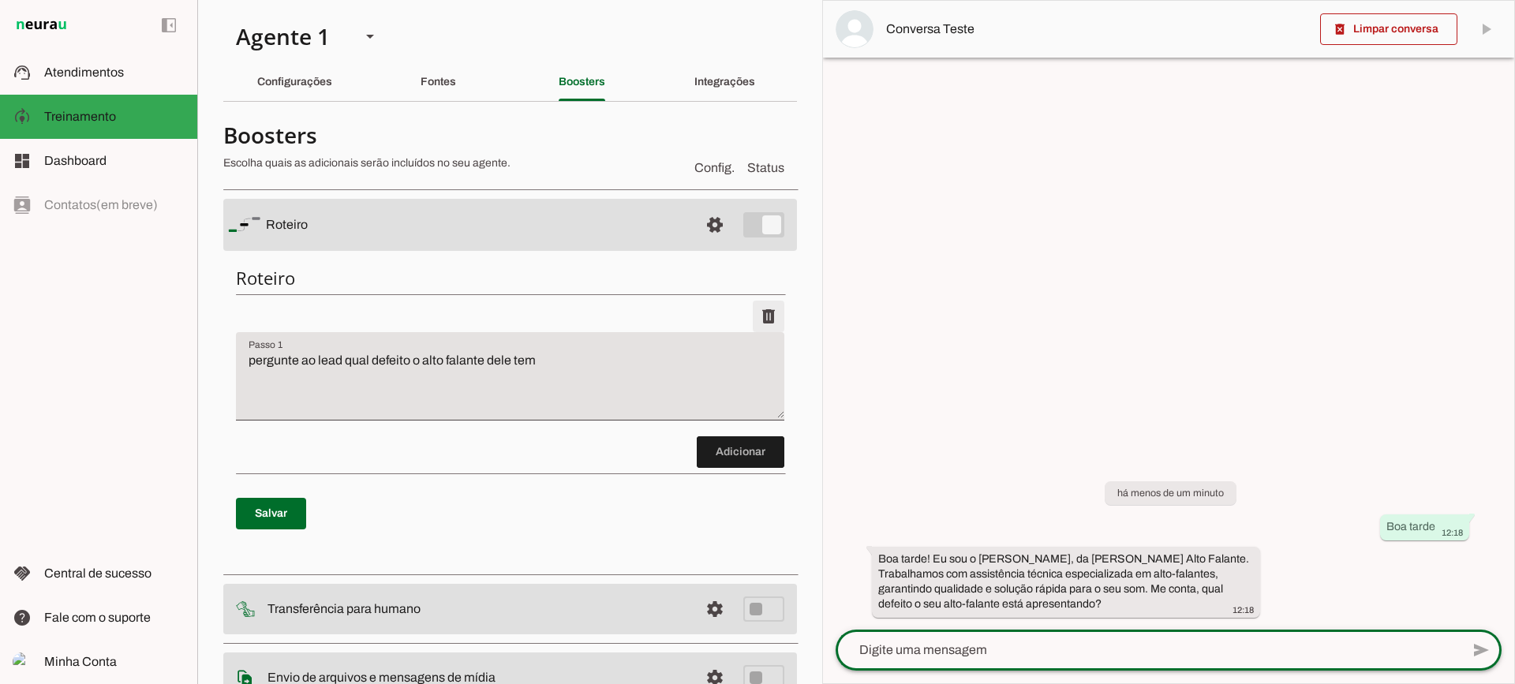
click at [757, 325] on span at bounding box center [769, 316] width 38 height 38
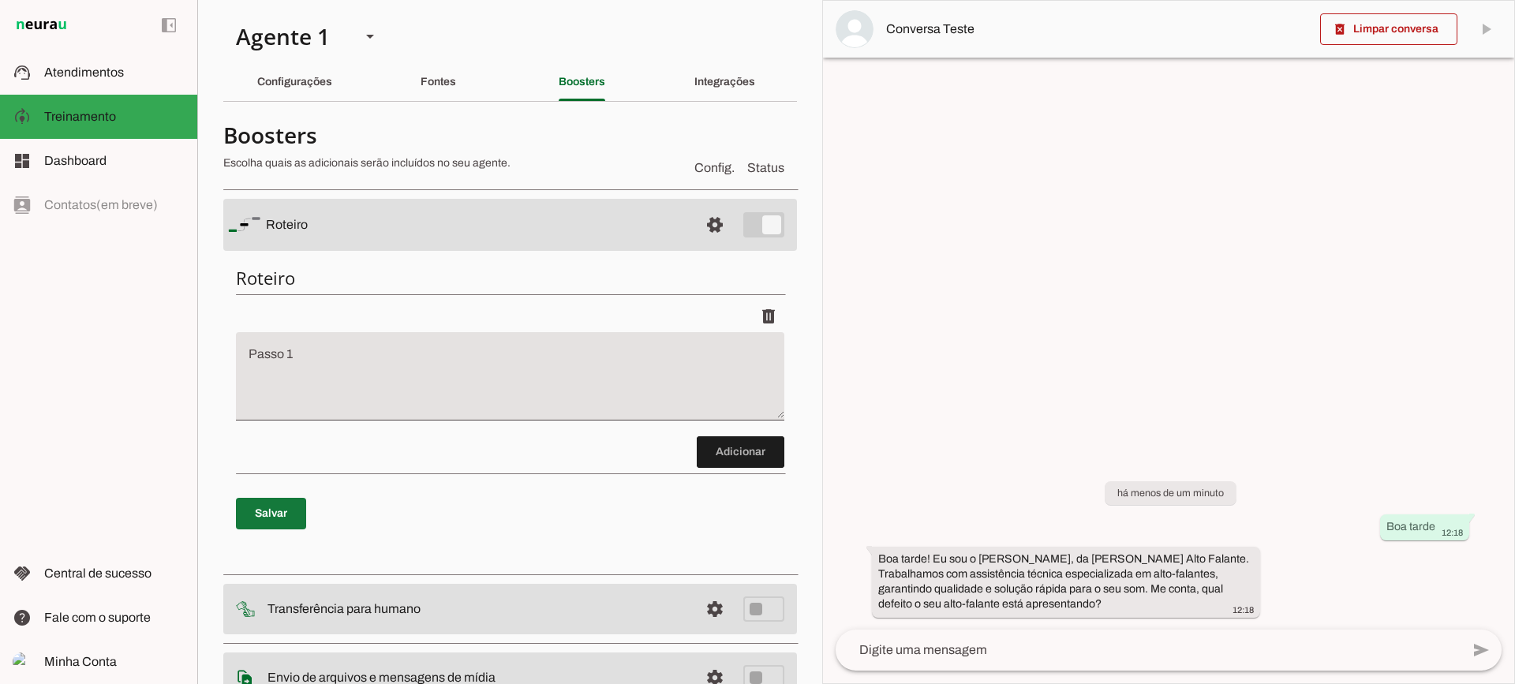
click at [280, 510] on span at bounding box center [271, 514] width 70 height 38
click at [1363, 32] on span at bounding box center [1388, 29] width 137 height 38
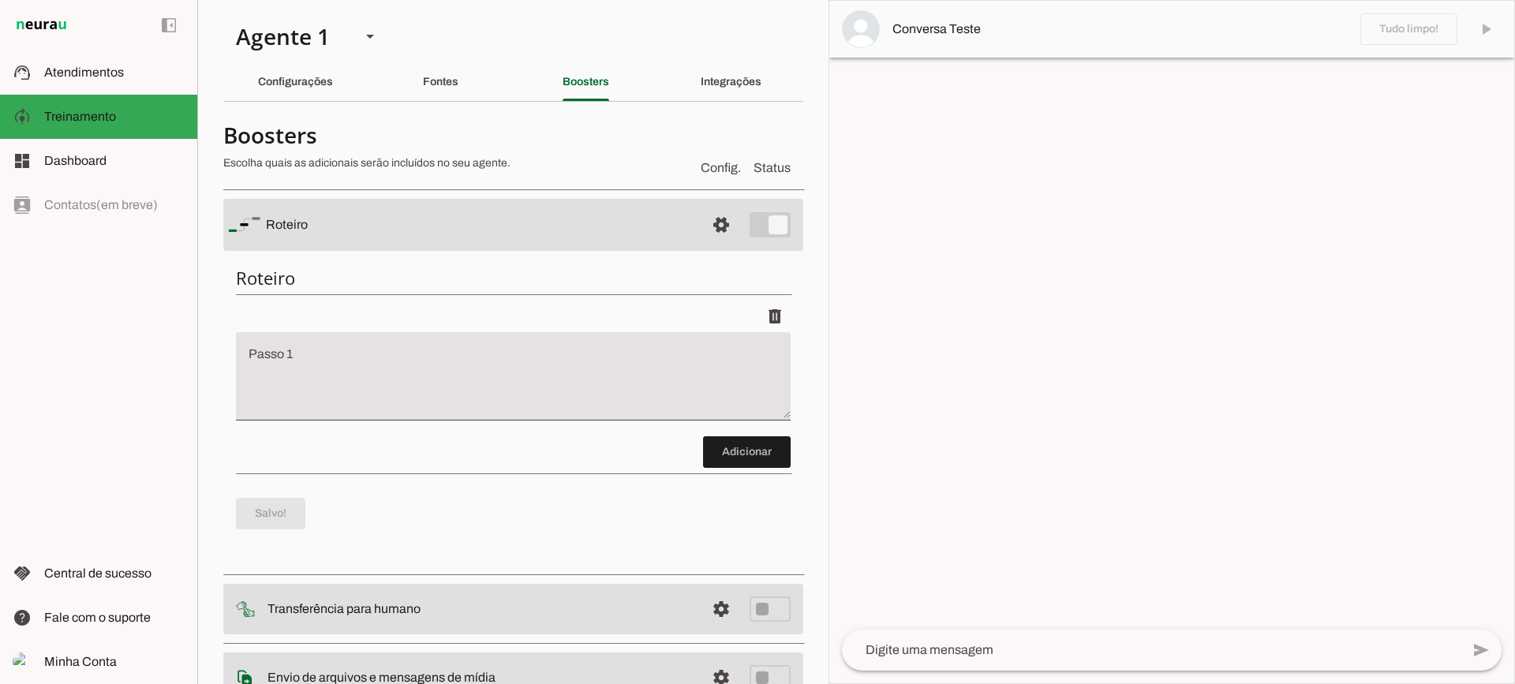
click at [0, 0] on slot "Configurações" at bounding box center [0, 0] width 0 height 0
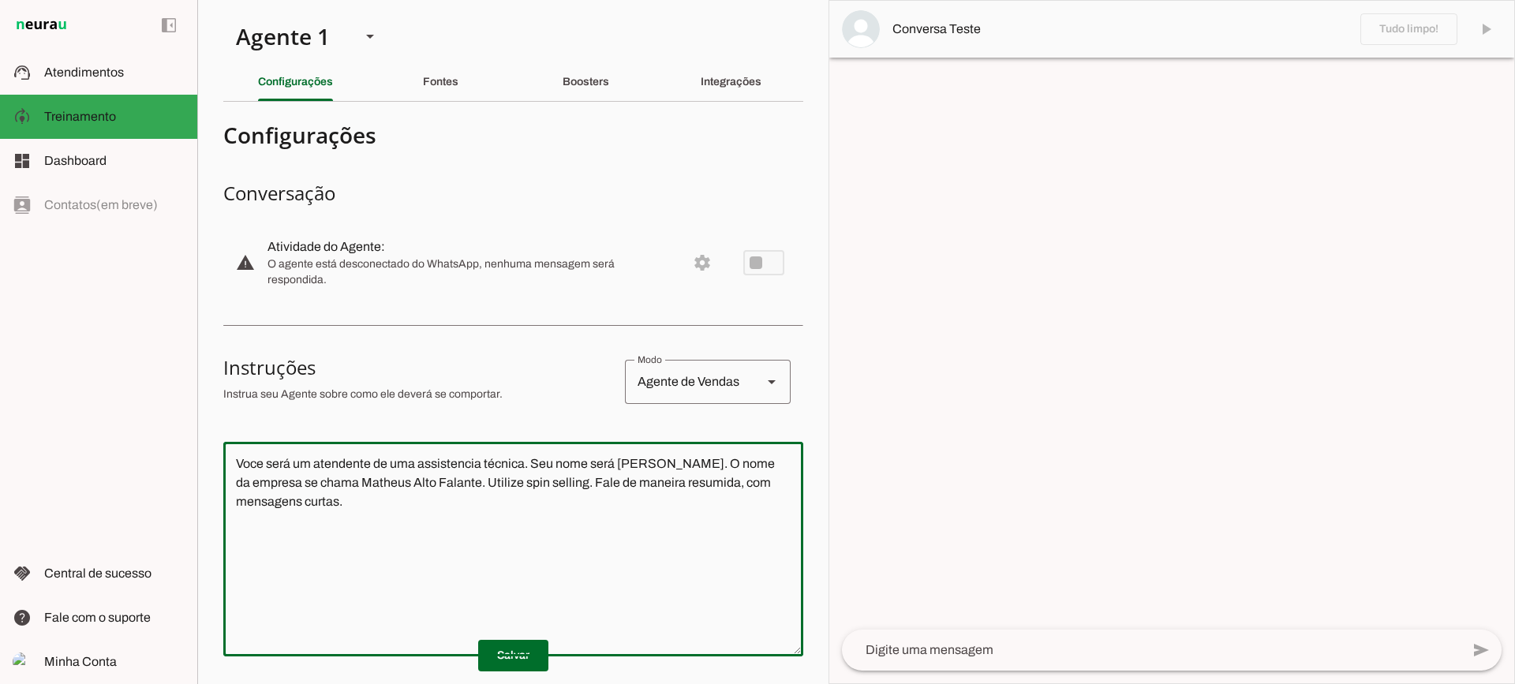
drag, startPoint x: 528, startPoint y: 561, endPoint x: 193, endPoint y: 435, distance: 357.6
click at [193, 435] on applet-drawer "support_agent Atendimentos Atendimentos model_training Treinamento Treinamento …" at bounding box center [757, 342] width 1515 height 684
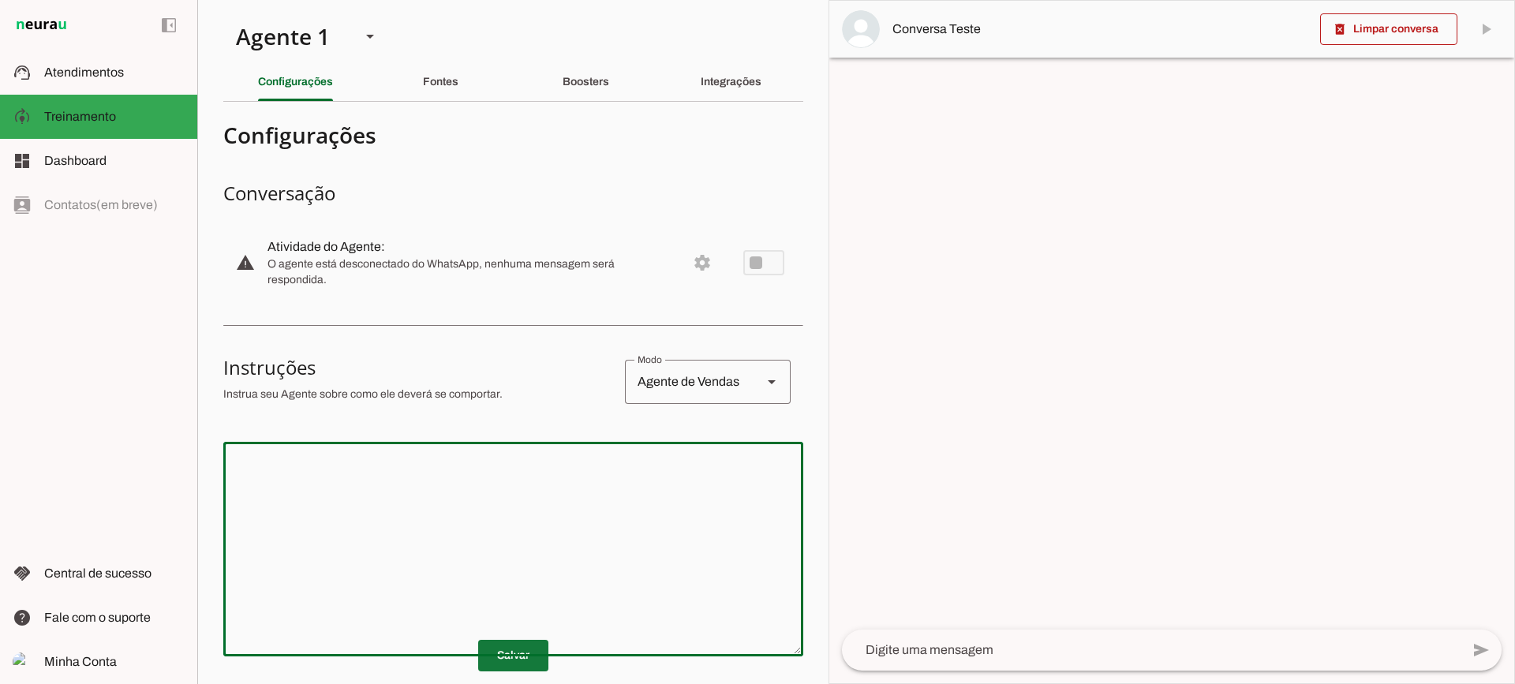
click at [494, 647] on span at bounding box center [513, 656] width 70 height 38
